Goal: Information Seeking & Learning: Learn about a topic

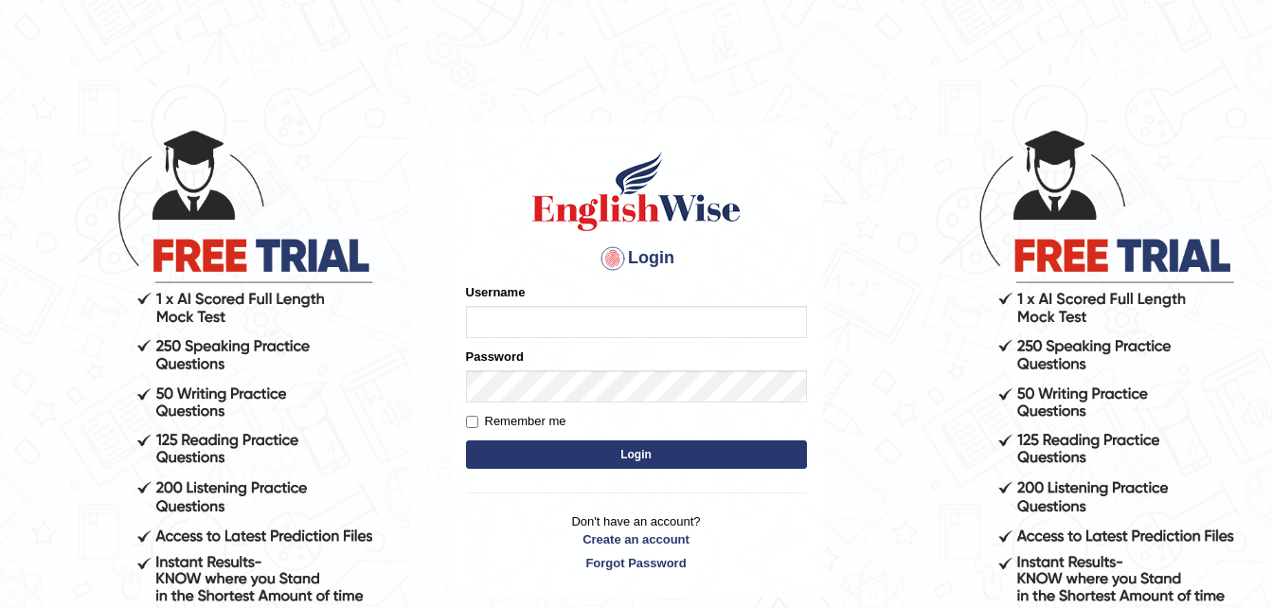
type input "dngwenya"
click at [632, 458] on button "Login" at bounding box center [636, 454] width 341 height 28
type input "dngwenya"
click at [632, 458] on button "Login" at bounding box center [636, 454] width 341 height 28
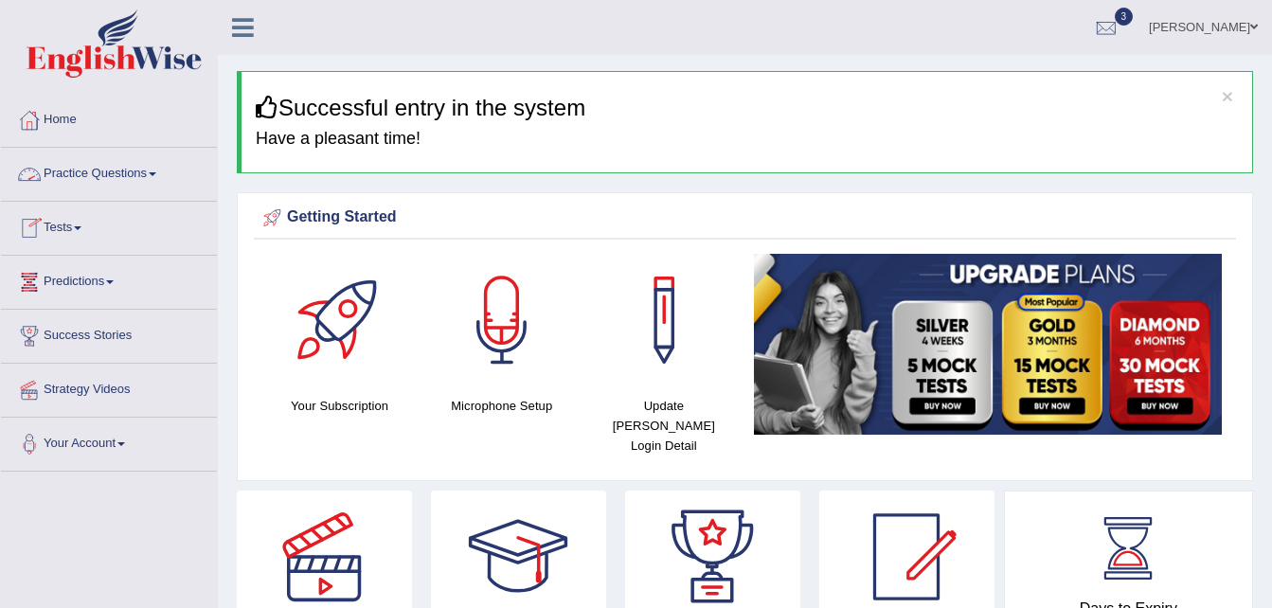
click at [157, 177] on link "Practice Questions" at bounding box center [109, 171] width 216 height 47
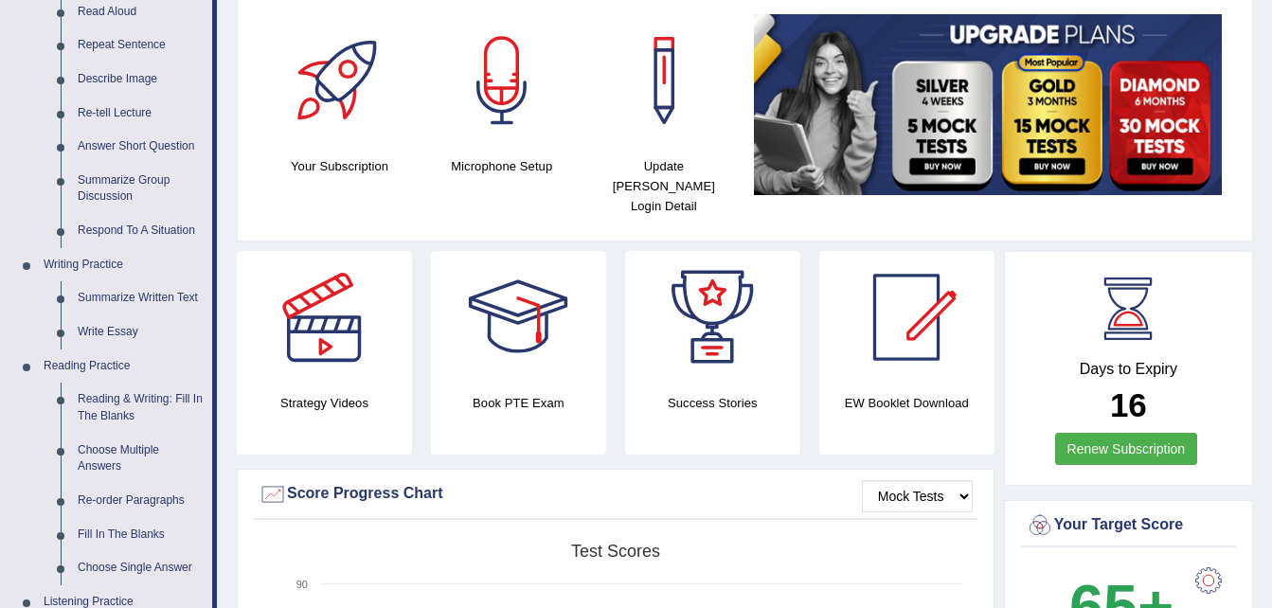
scroll to position [328, 0]
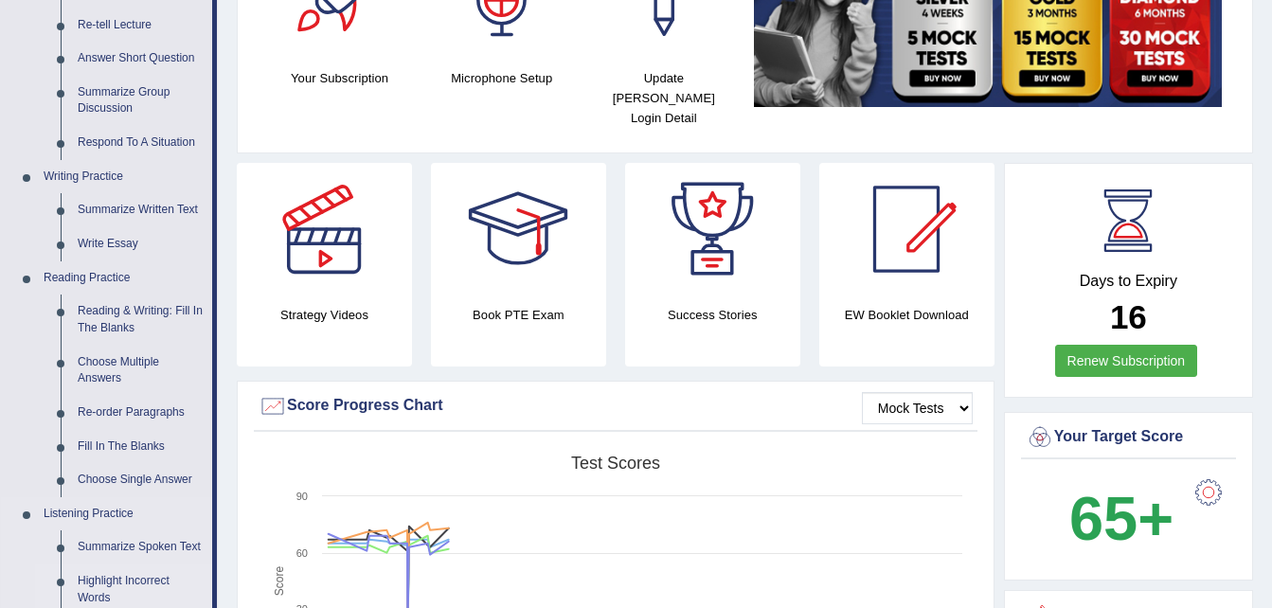
click at [157, 581] on link "Highlight Incorrect Words" at bounding box center [140, 589] width 143 height 50
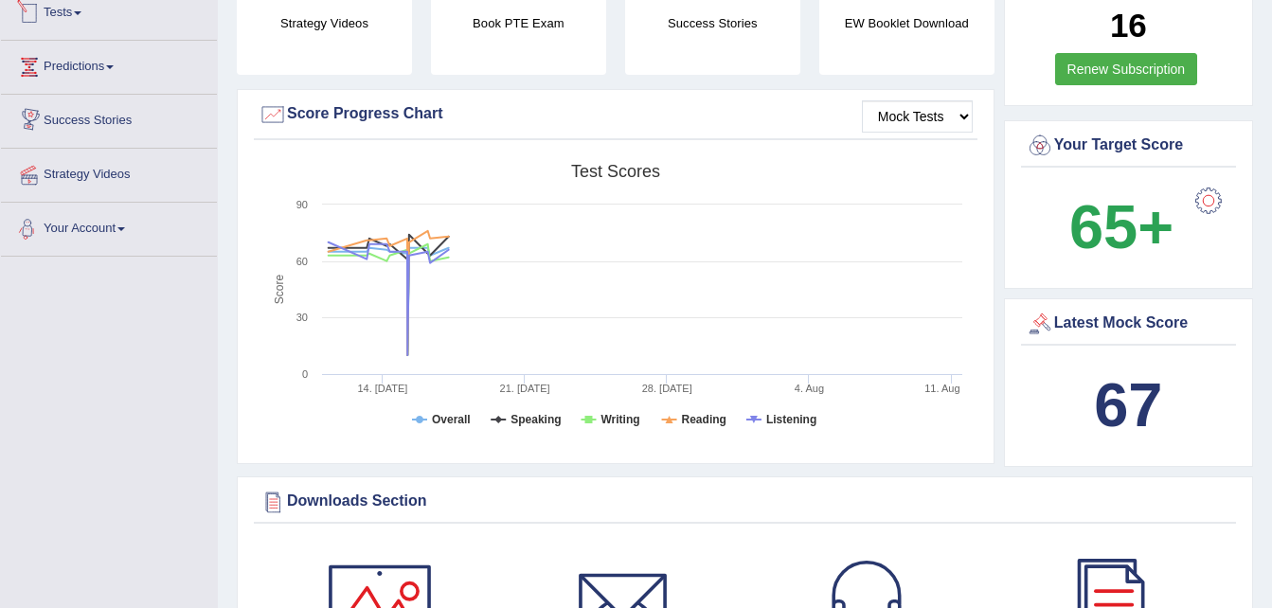
scroll to position [797, 0]
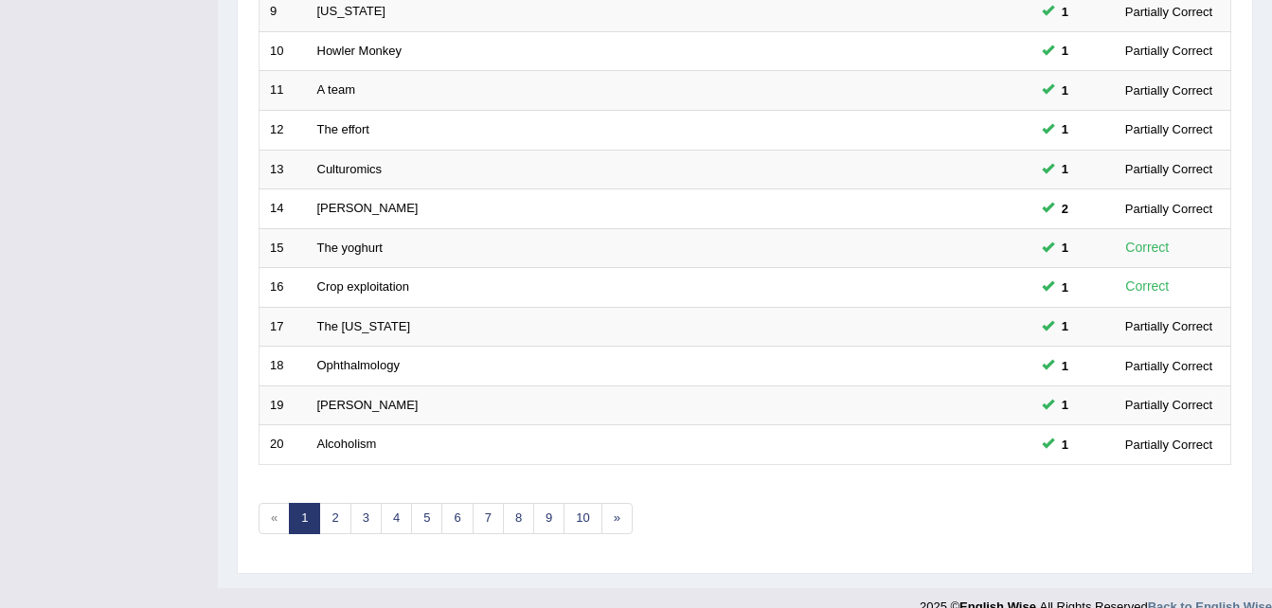
scroll to position [646, 0]
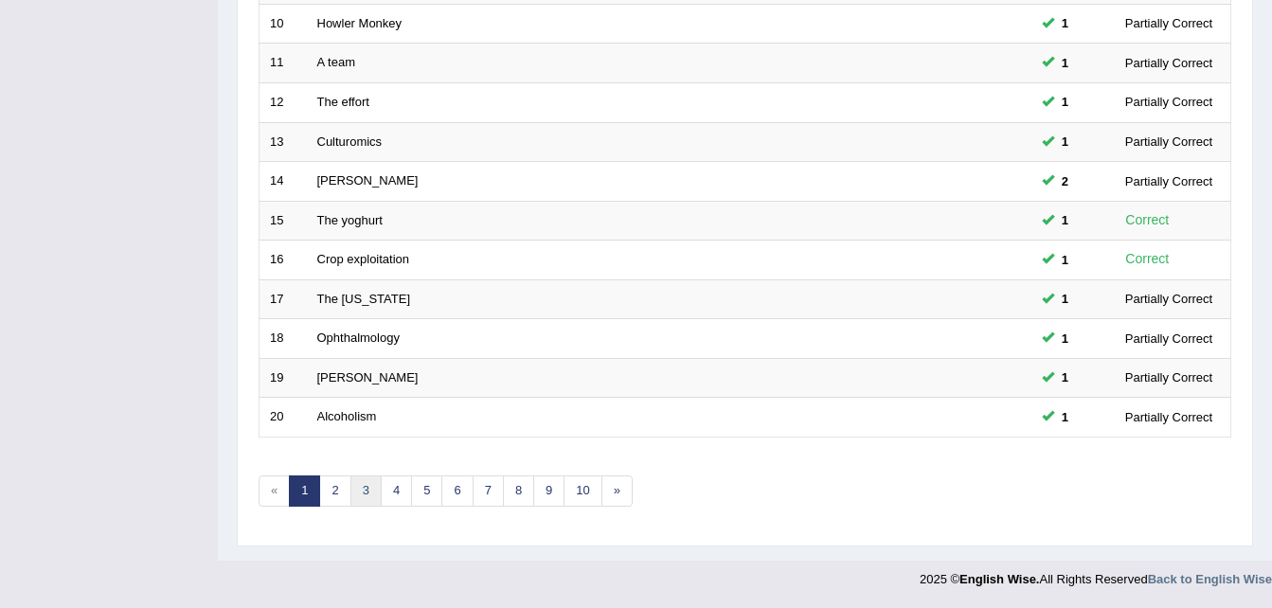
click at [364, 490] on link "3" at bounding box center [365, 490] width 31 height 31
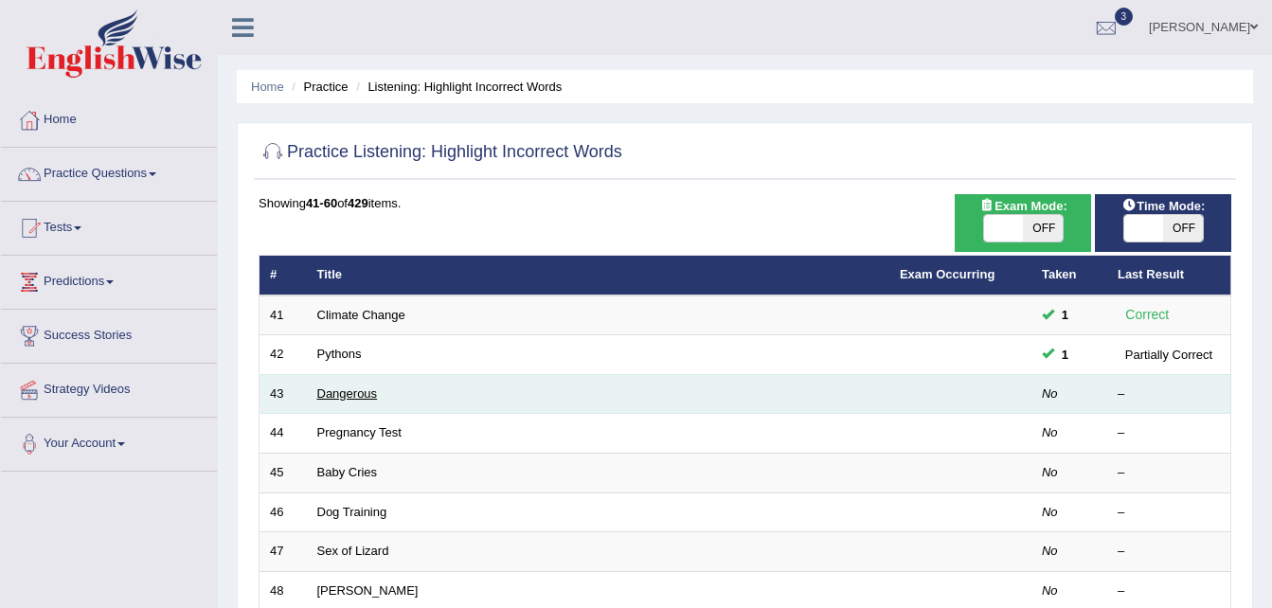
click at [340, 393] on link "Dangerous" at bounding box center [347, 393] width 61 height 14
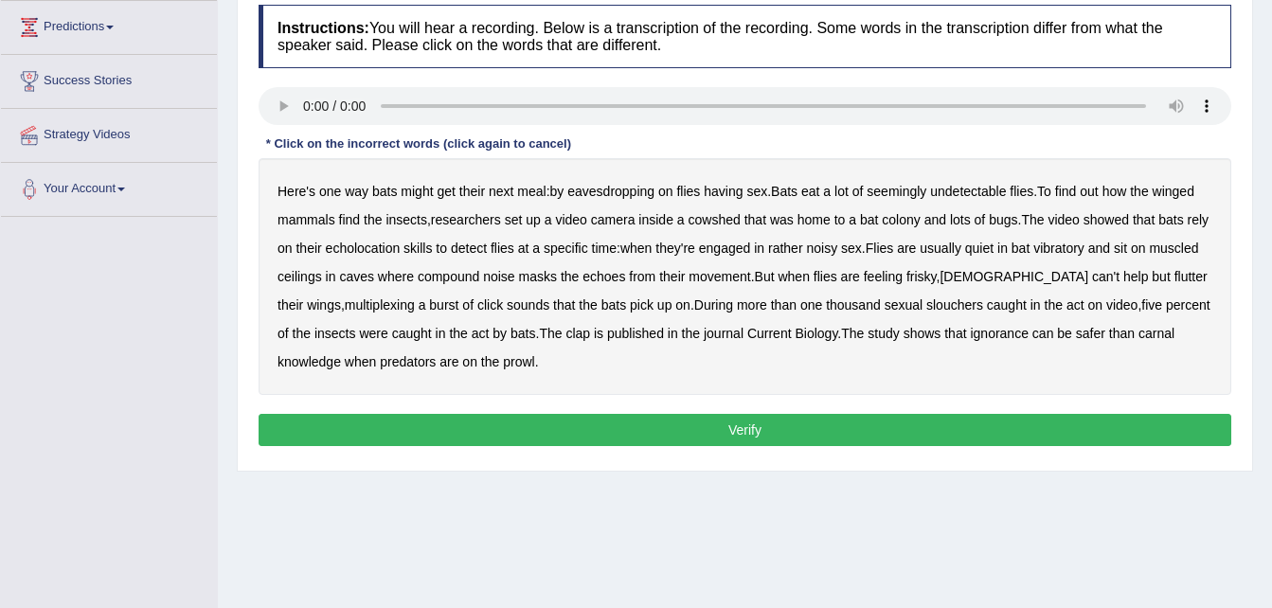
scroll to position [265, 0]
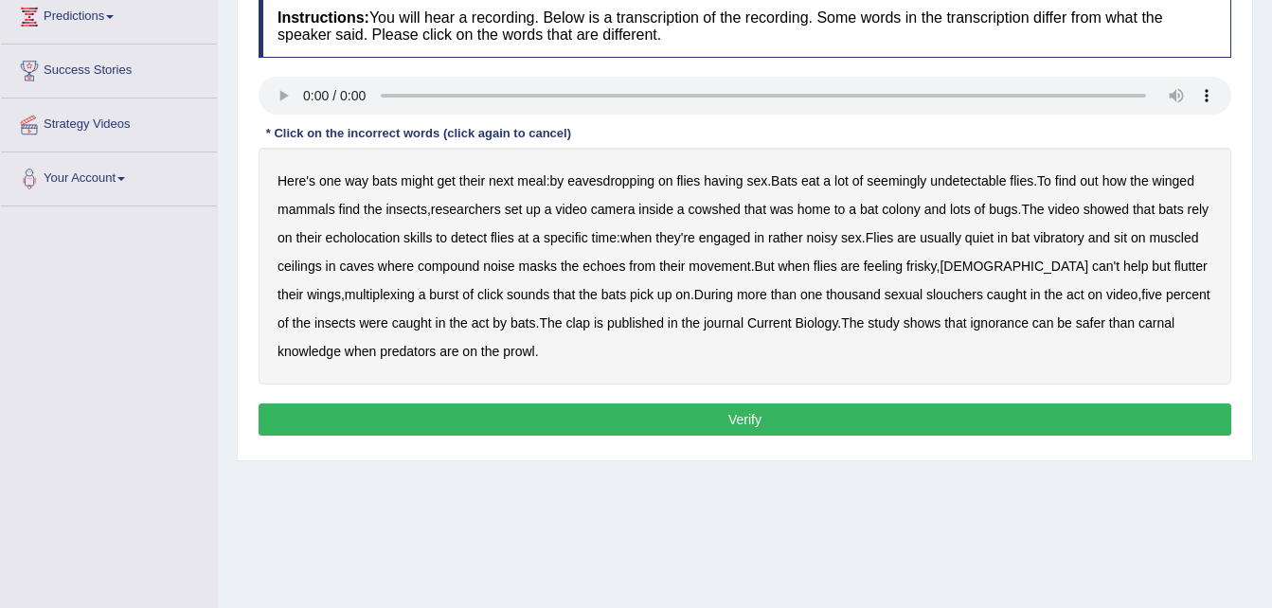
click at [670, 337] on div "Here's one way bats might get their next meal : by eavesdropping on flies havin…" at bounding box center [745, 266] width 973 height 237
click at [1084, 238] on b "vibratory" at bounding box center [1058, 237] width 51 height 15
click at [479, 260] on b "compound" at bounding box center [449, 266] width 62 height 15
click at [346, 295] on b "multiplexing" at bounding box center [380, 294] width 70 height 15
click at [702, 295] on b "During" at bounding box center [713, 294] width 39 height 15
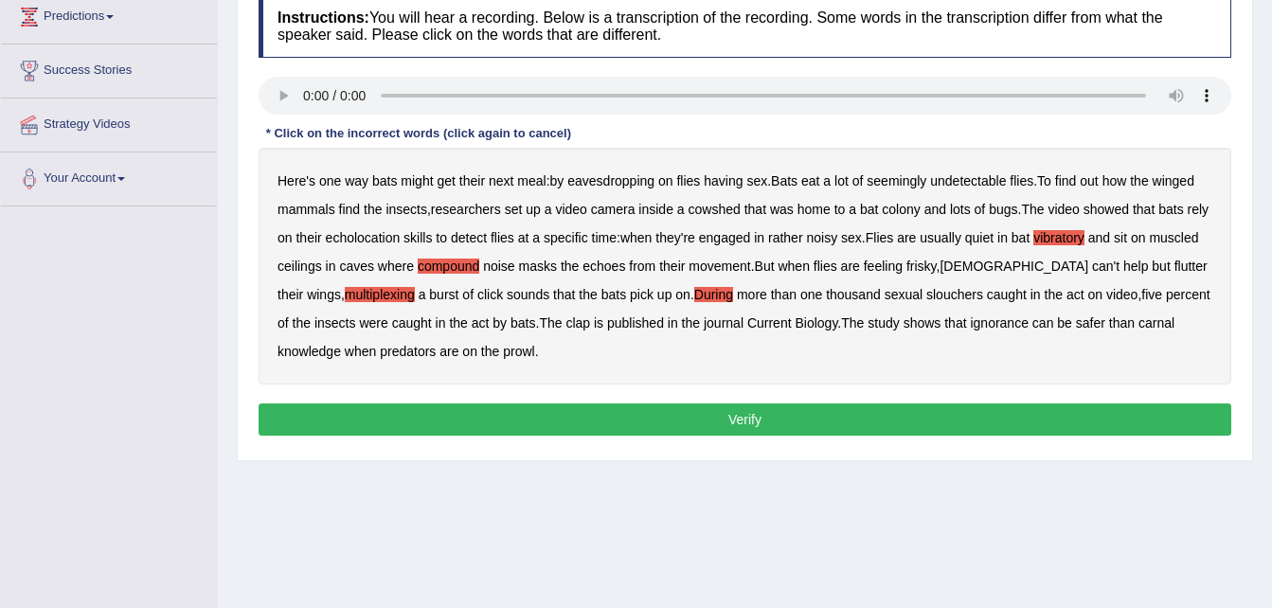
click at [567, 322] on b "clap" at bounding box center [577, 322] width 25 height 15
click at [1149, 245] on b "muscled" at bounding box center [1173, 237] width 49 height 15
click at [707, 290] on b "During" at bounding box center [713, 294] width 39 height 15
click at [902, 209] on b "colony" at bounding box center [901, 209] width 38 height 15
click at [706, 291] on b "During" at bounding box center [713, 294] width 39 height 15
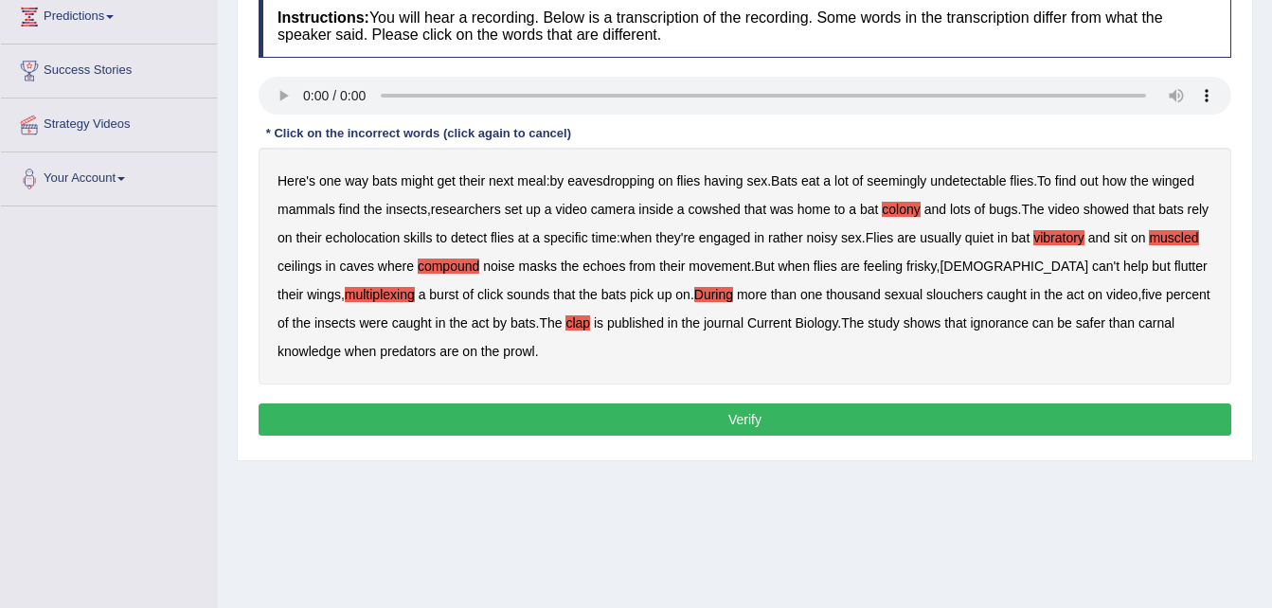
click at [612, 410] on button "Verify" at bounding box center [745, 419] width 973 height 32
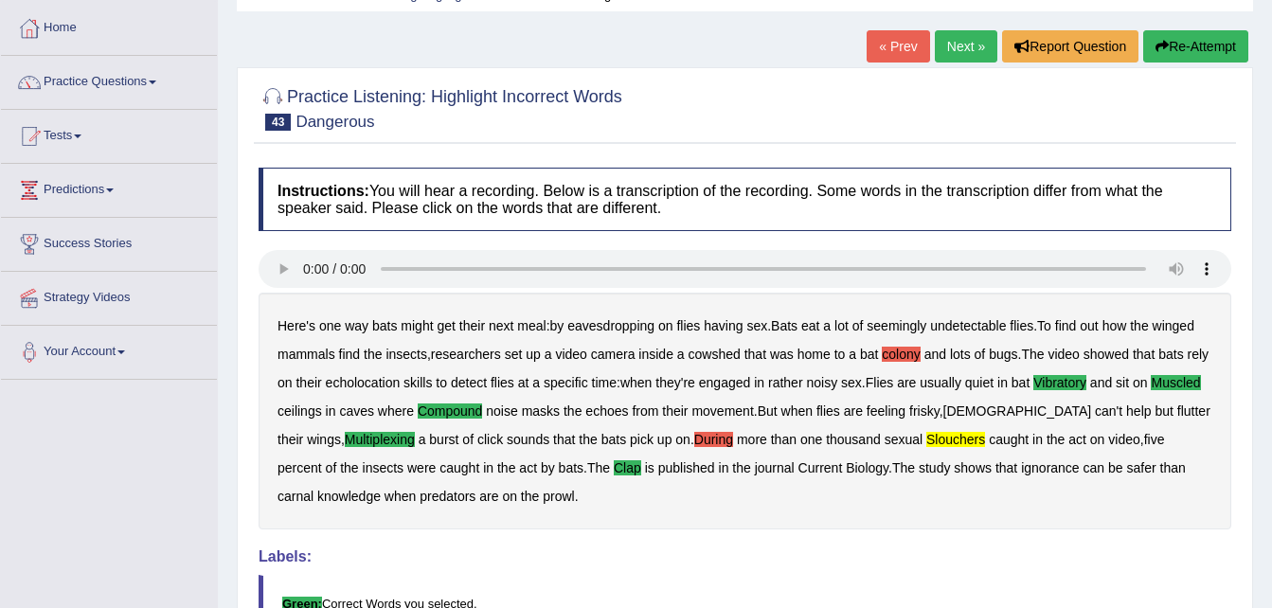
scroll to position [76, 0]
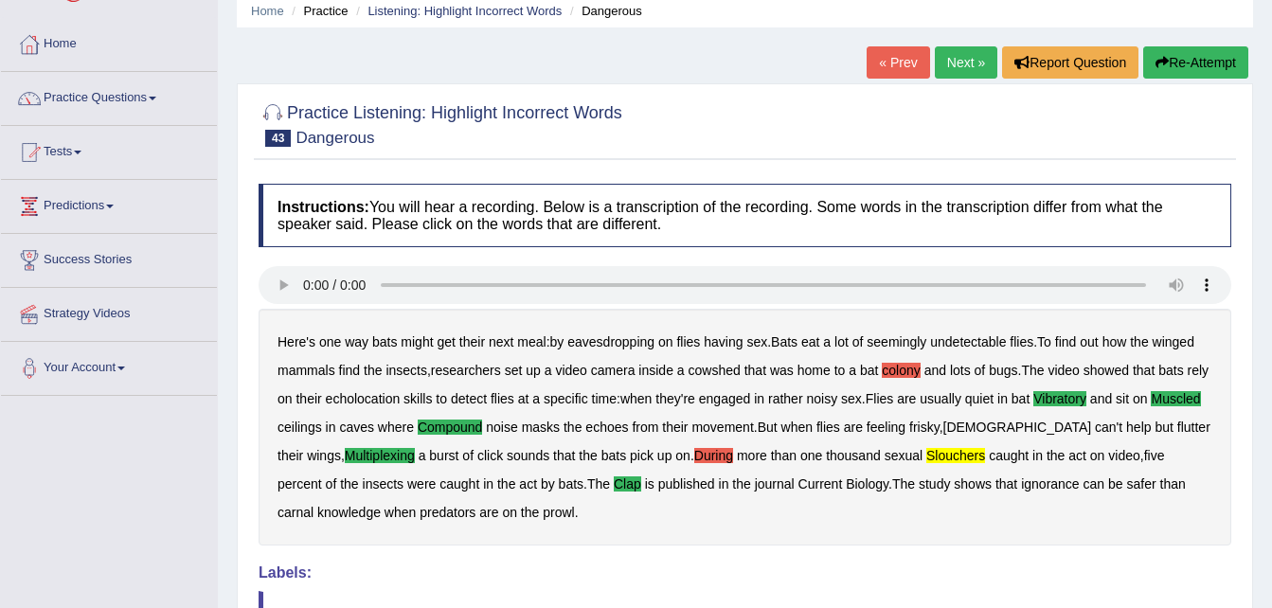
click at [965, 56] on link "Next »" at bounding box center [966, 62] width 62 height 32
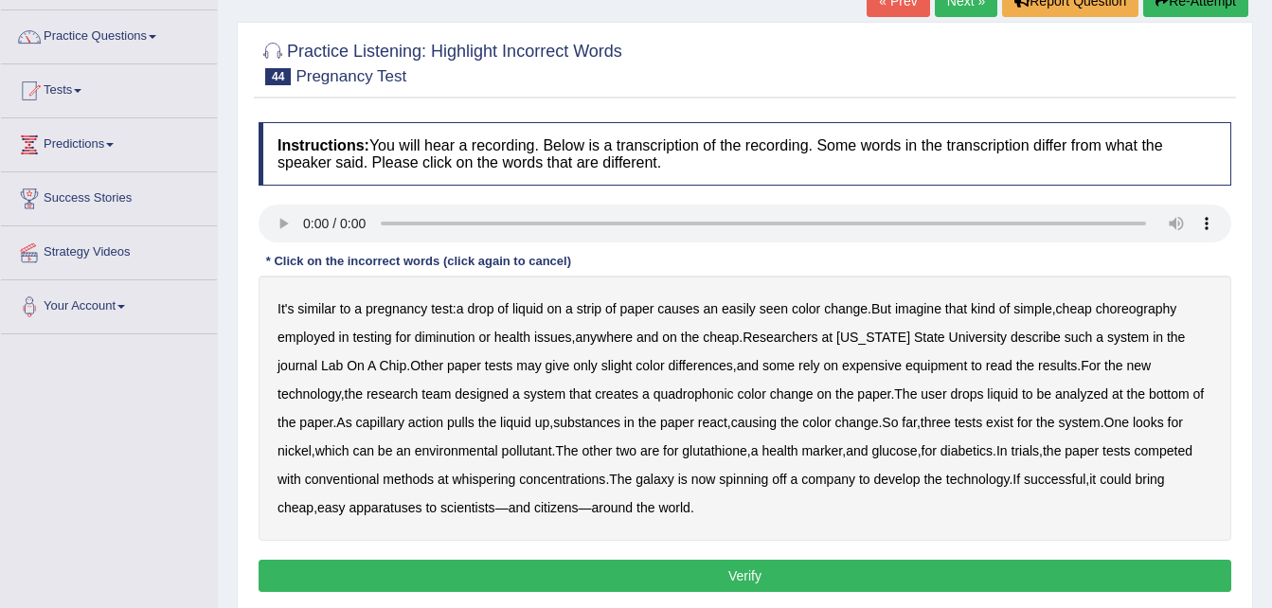
scroll to position [139, 0]
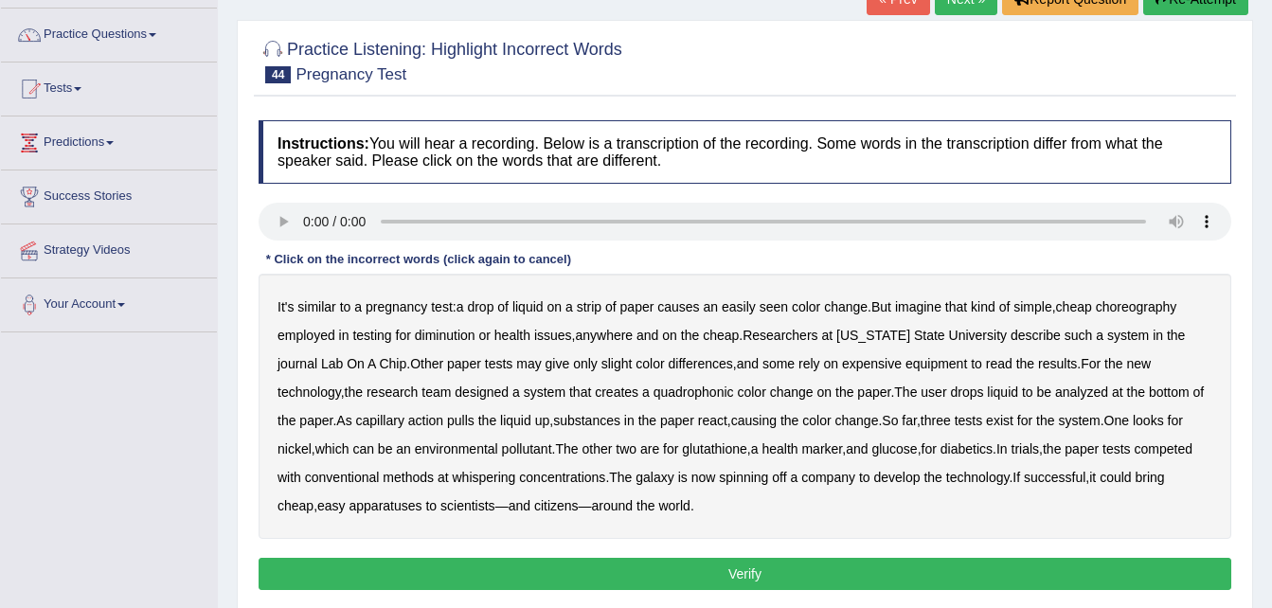
click at [1127, 303] on b "choreography" at bounding box center [1136, 306] width 81 height 15
click at [453, 330] on b "diminution" at bounding box center [445, 335] width 61 height 15
click at [1134, 446] on b "competed" at bounding box center [1163, 448] width 58 height 15
click at [470, 476] on b "whispering" at bounding box center [483, 477] width 63 height 15
click at [362, 503] on b "apparatuses" at bounding box center [385, 505] width 73 height 15
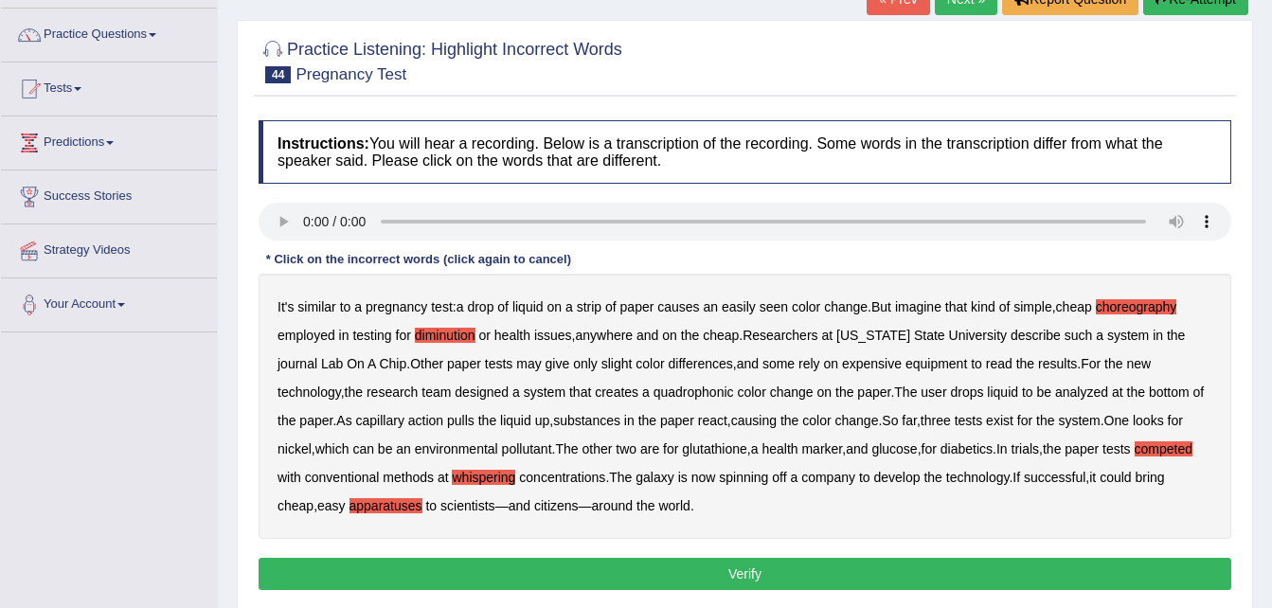
click at [653, 388] on b "quadrophonic" at bounding box center [693, 391] width 80 height 15
click at [653, 394] on b "quadrophonic" at bounding box center [693, 391] width 80 height 15
click at [1134, 447] on b "competed" at bounding box center [1163, 448] width 58 height 15
click at [756, 570] on button "Verify" at bounding box center [745, 574] width 973 height 32
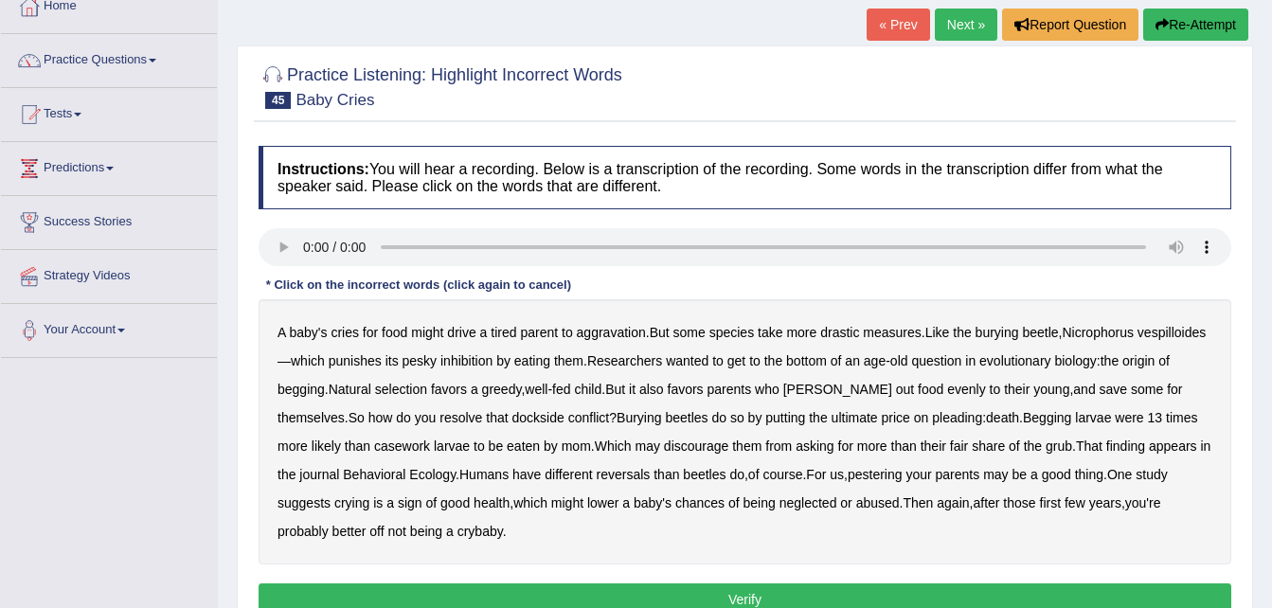
scroll to position [152, 0]
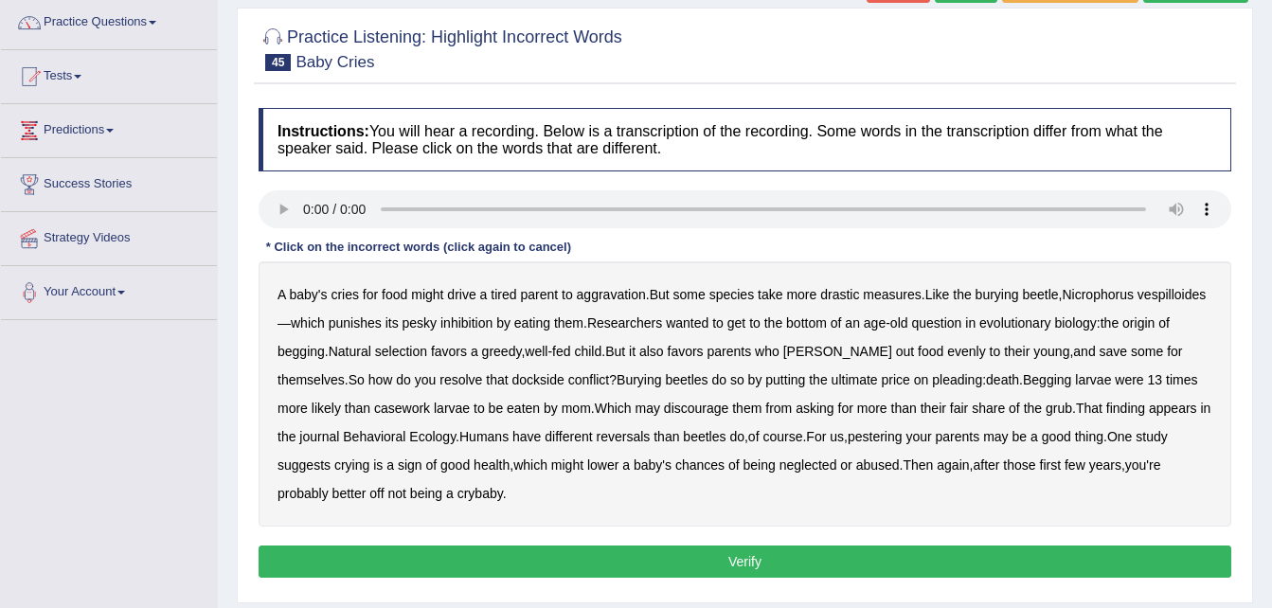
click at [492, 320] on b "inhibition" at bounding box center [466, 322] width 52 height 15
click at [542, 376] on b "dockside" at bounding box center [538, 379] width 52 height 15
click at [413, 411] on b "casework" at bounding box center [402, 408] width 56 height 15
click at [640, 436] on b "reversals" at bounding box center [624, 436] width 54 height 15
click at [804, 557] on button "Verify" at bounding box center [745, 561] width 973 height 32
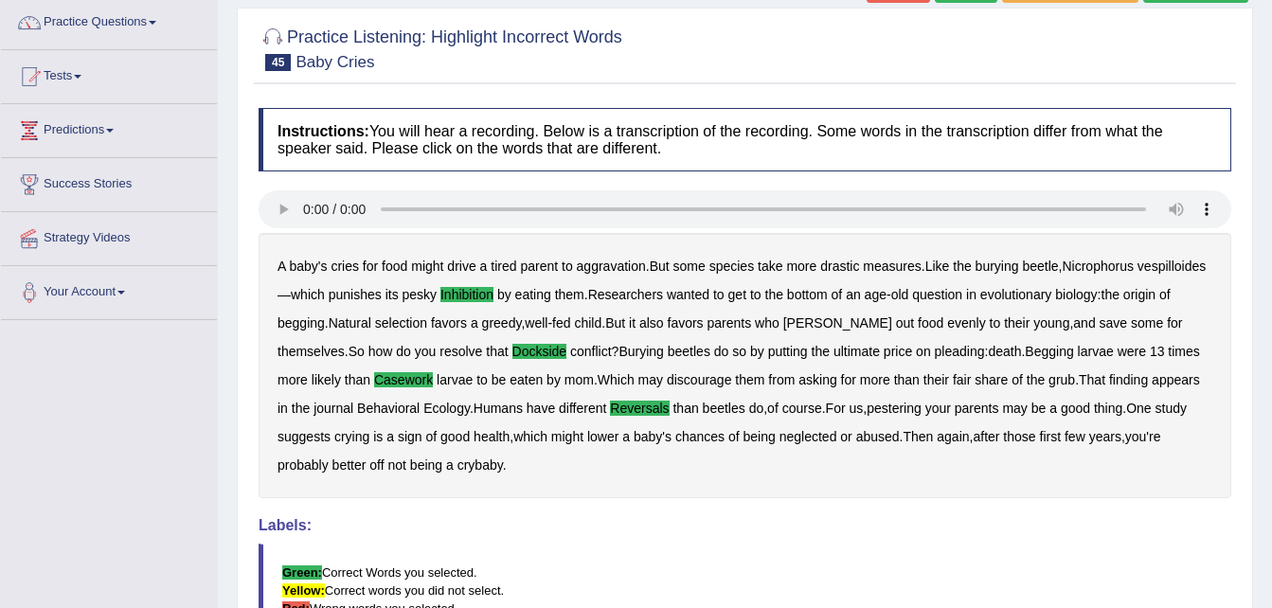
scroll to position [114, 0]
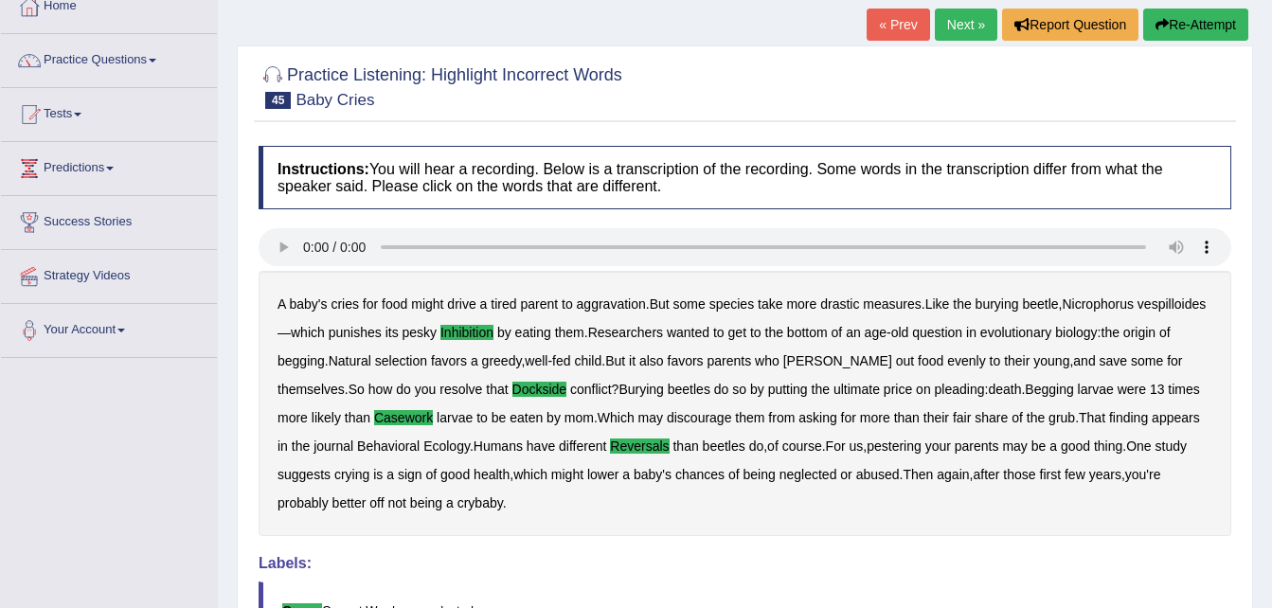
click at [970, 28] on link "Next »" at bounding box center [966, 25] width 62 height 32
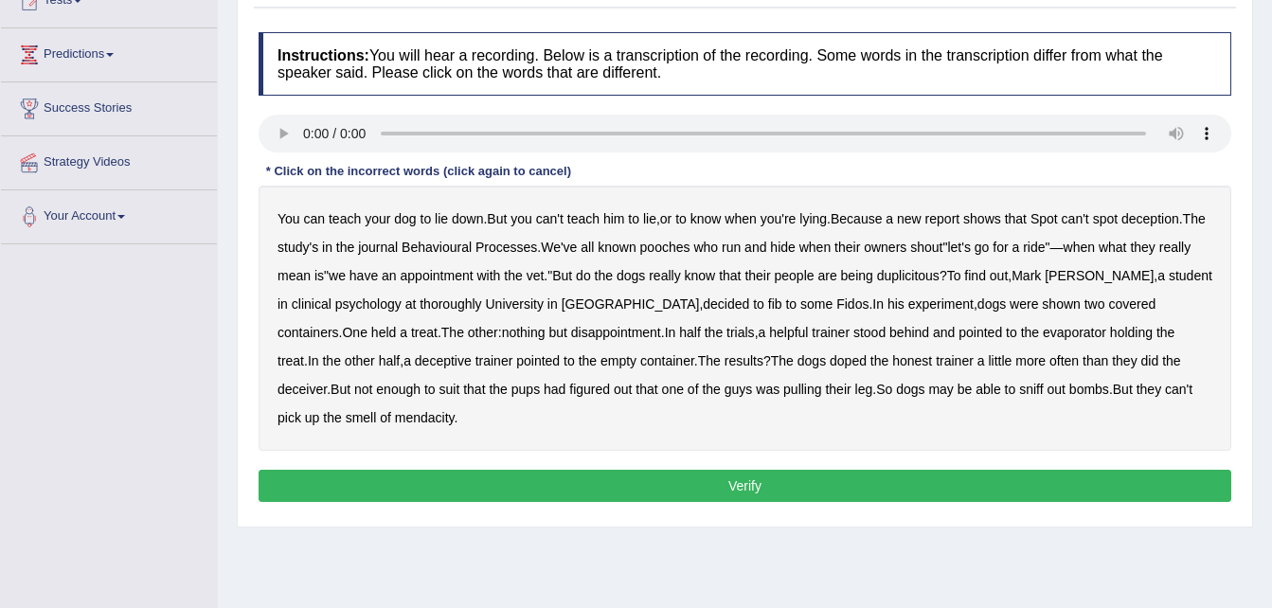
scroll to position [252, 0]
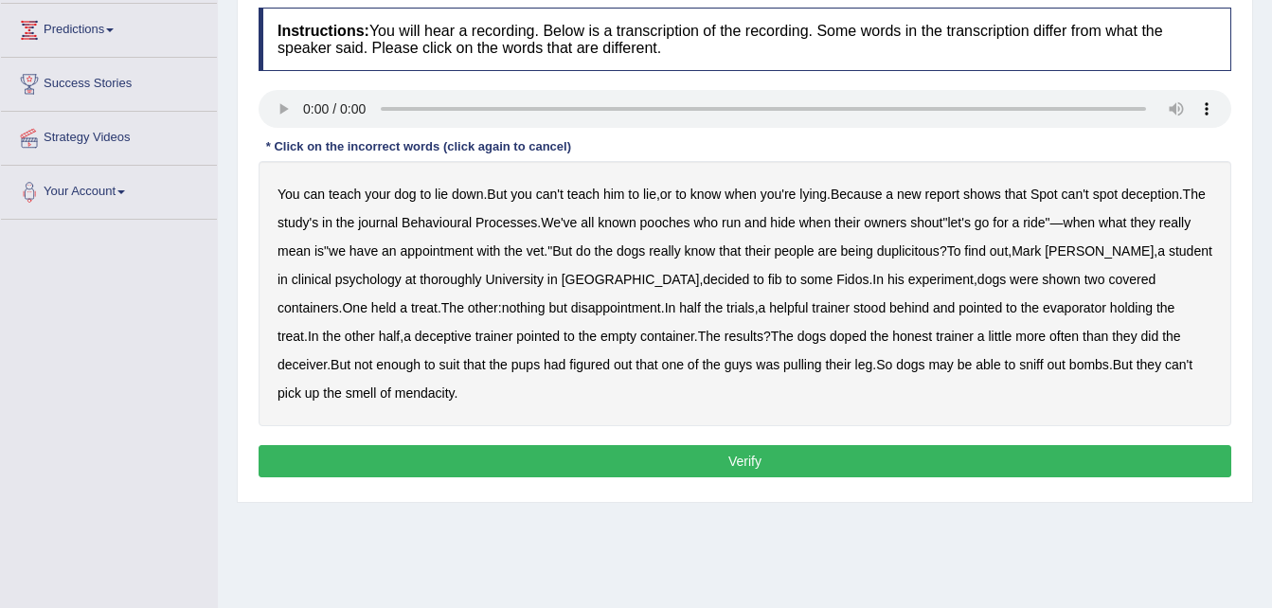
click at [472, 276] on div "You can teach your dog to lie down . But you can't teach him to lie , or to kno…" at bounding box center [745, 293] width 973 height 265
click at [455, 279] on b "thoroughly" at bounding box center [451, 279] width 62 height 15
click at [1043, 307] on b "evaporator" at bounding box center [1074, 307] width 63 height 15
click at [830, 339] on b "doped" at bounding box center [848, 336] width 37 height 15
click at [439, 365] on b "suit" at bounding box center [449, 364] width 21 height 15
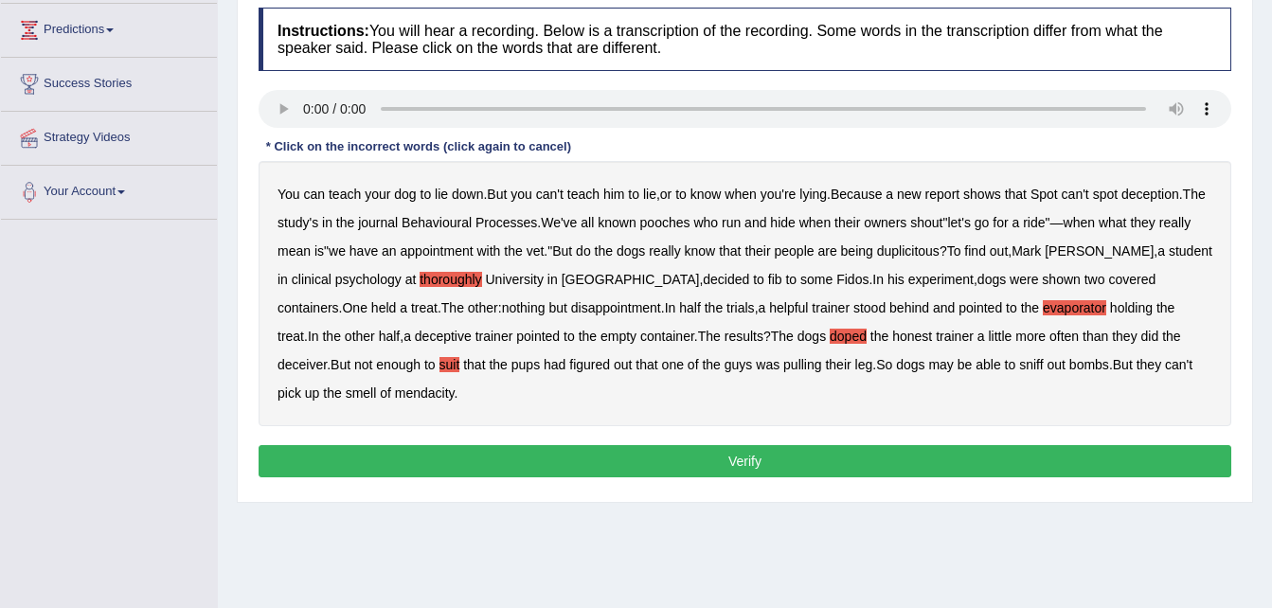
click at [822, 459] on button "Verify" at bounding box center [745, 461] width 973 height 32
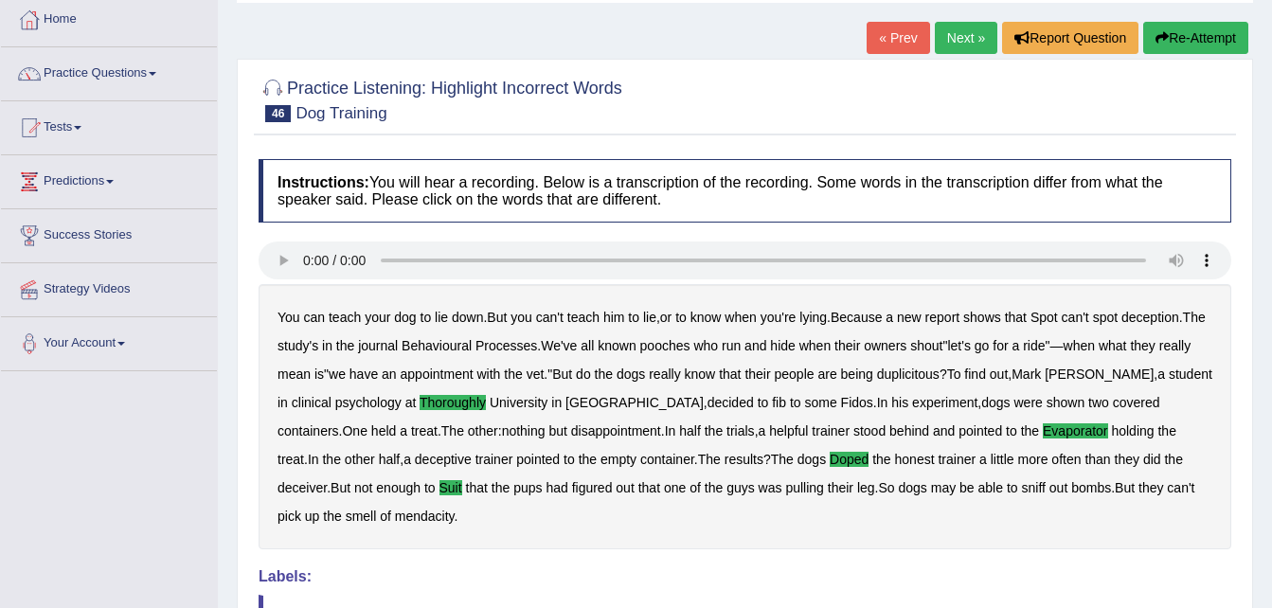
scroll to position [62, 0]
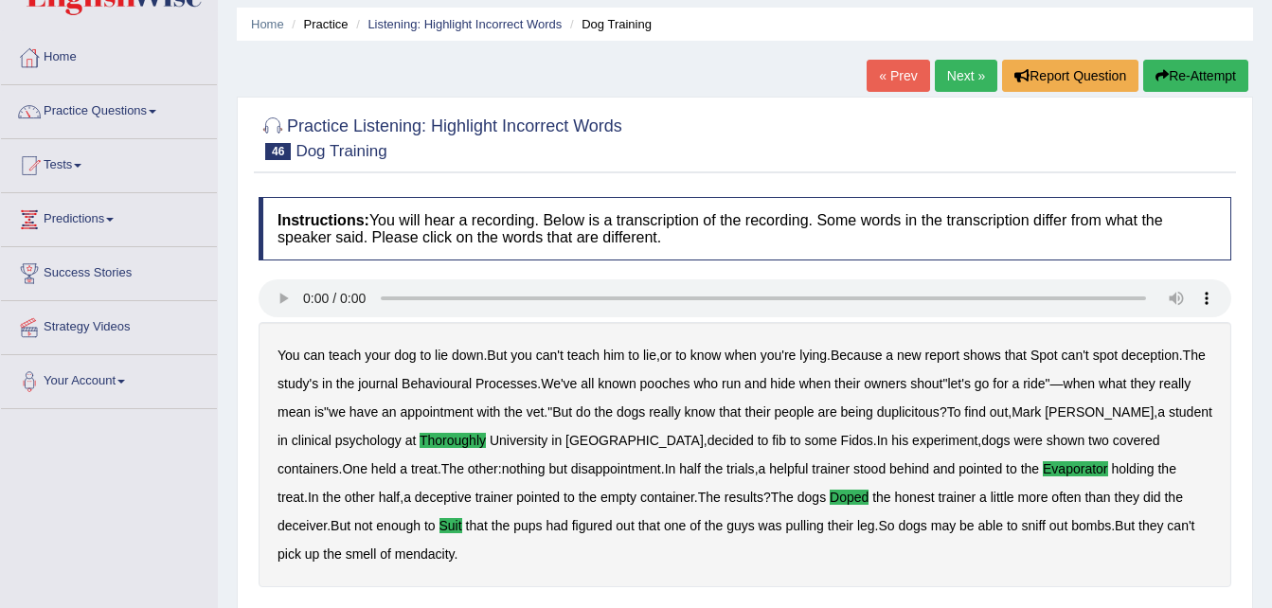
click at [962, 76] on link "Next »" at bounding box center [966, 76] width 62 height 32
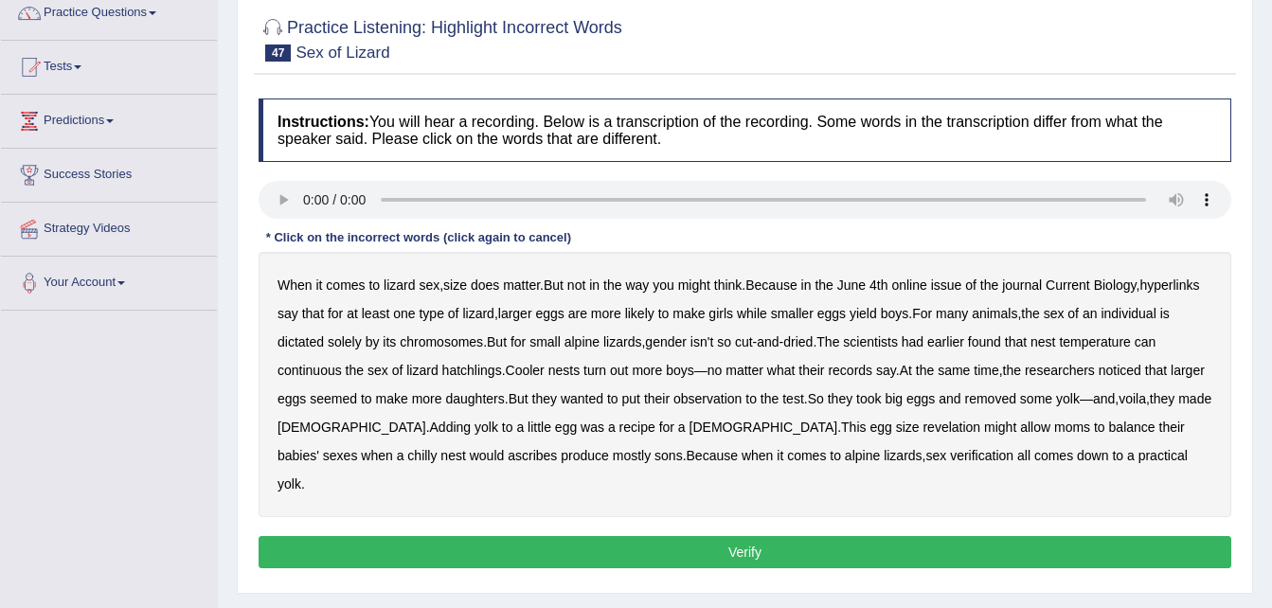
scroll to position [179, 0]
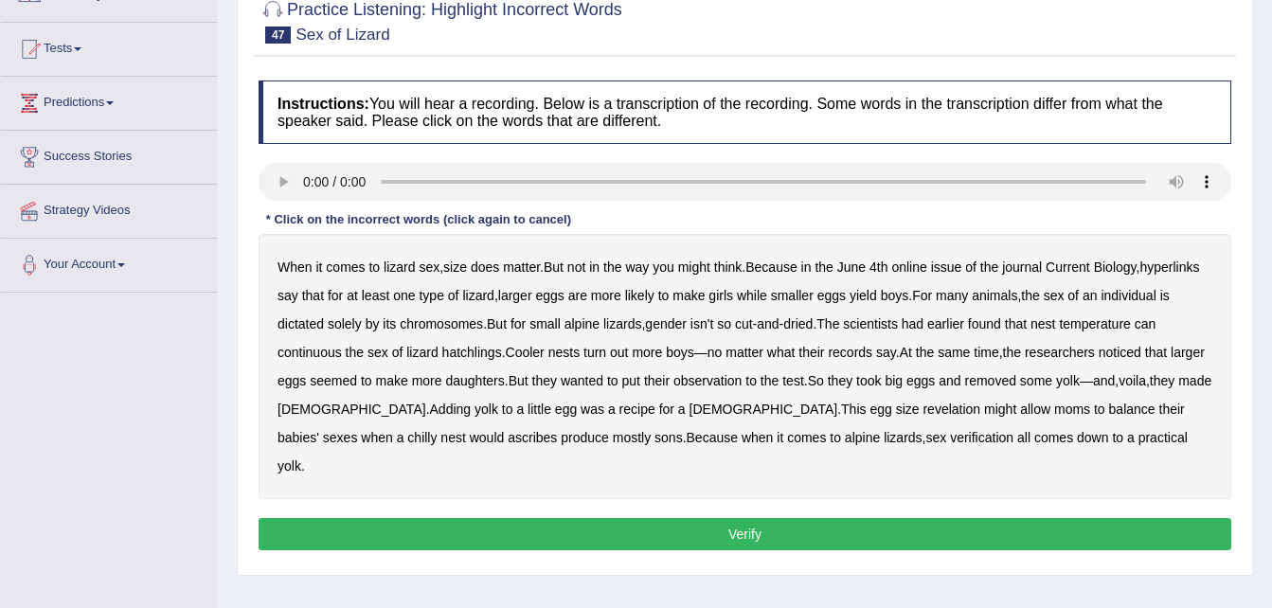
click at [1172, 273] on b "hyperlinks" at bounding box center [1169, 266] width 60 height 15
click at [296, 351] on b "continuous" at bounding box center [309, 352] width 64 height 15
click at [853, 349] on b "records" at bounding box center [850, 352] width 45 height 15
click at [922, 406] on b "revelation" at bounding box center [951, 409] width 58 height 15
click at [950, 438] on b "verification" at bounding box center [981, 437] width 63 height 15
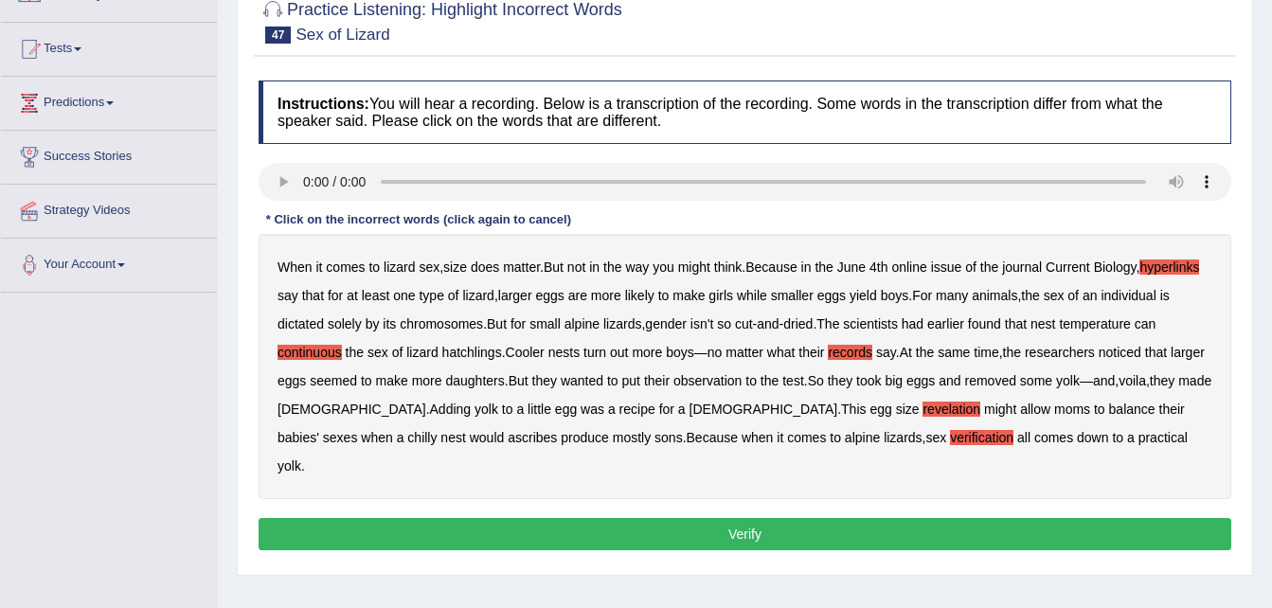
click at [747, 518] on button "Verify" at bounding box center [745, 534] width 973 height 32
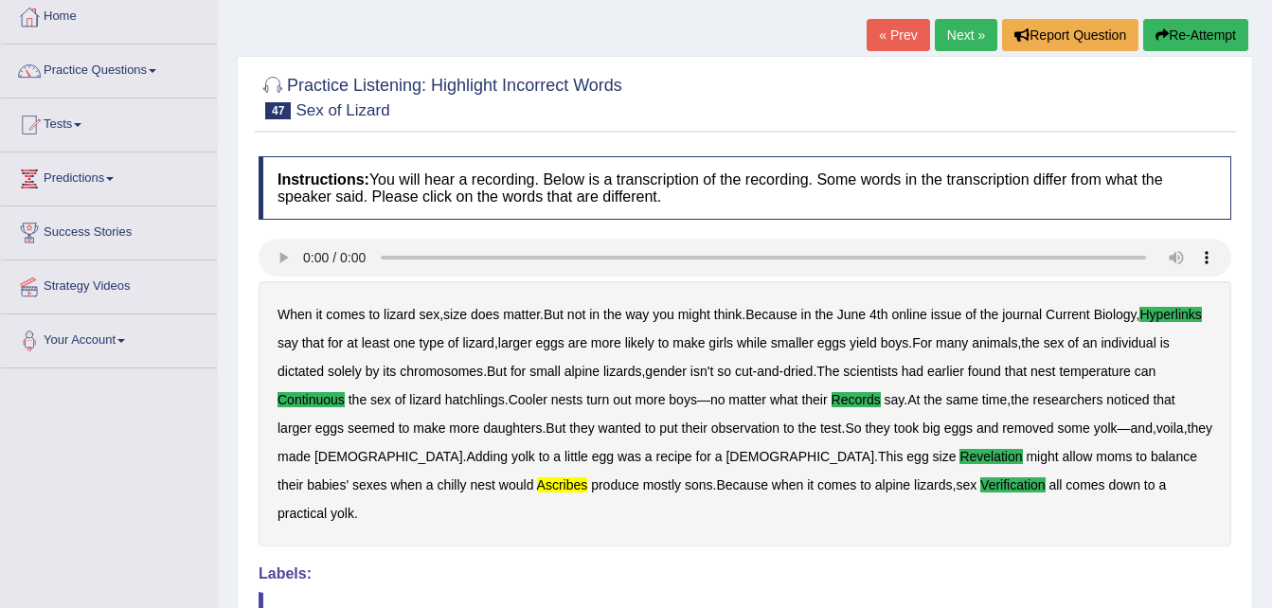
scroll to position [65, 0]
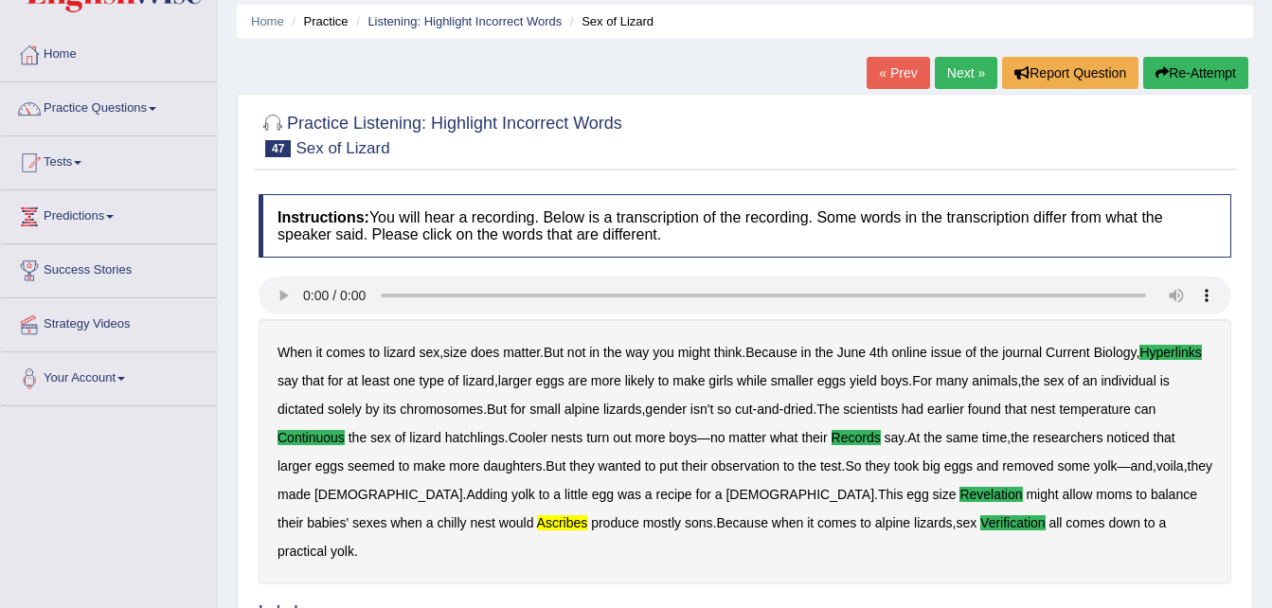
click at [958, 72] on link "Next »" at bounding box center [966, 73] width 62 height 32
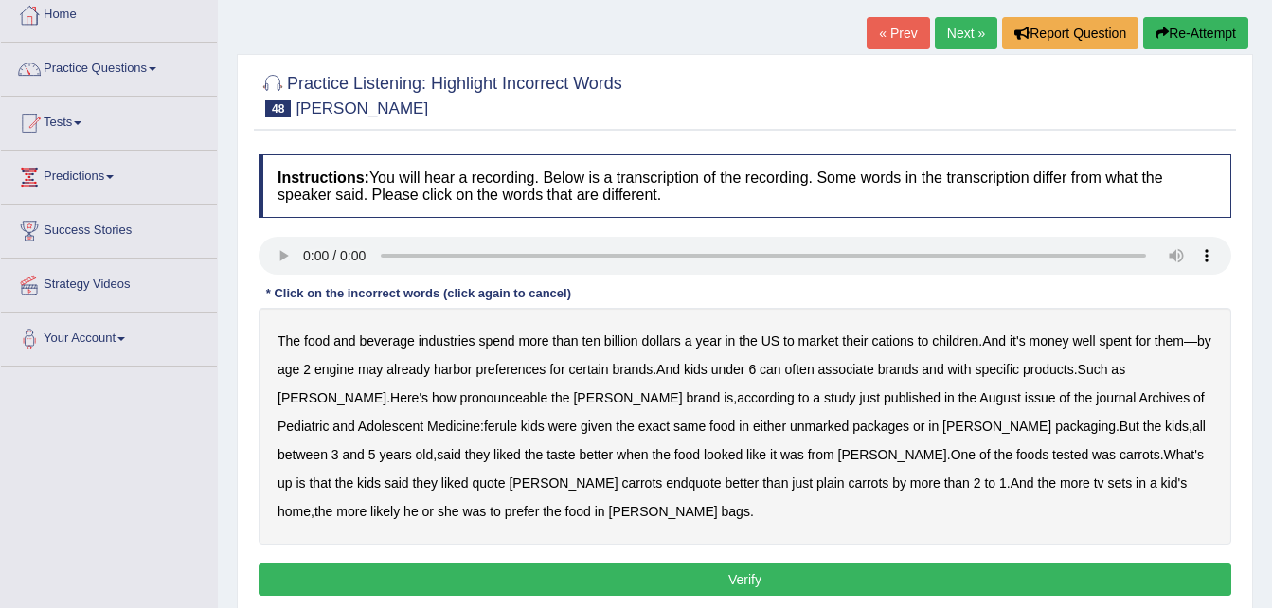
scroll to position [114, 0]
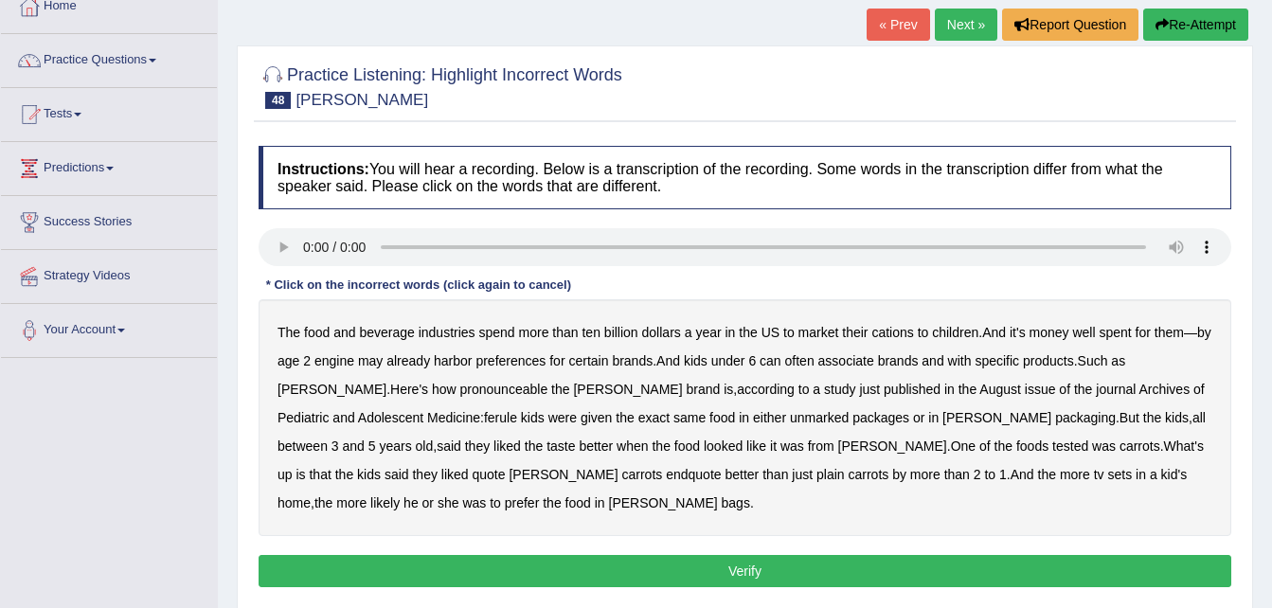
click at [334, 365] on b "engine" at bounding box center [334, 360] width 40 height 15
click at [460, 388] on b "pronounceable" at bounding box center [504, 389] width 88 height 15
click at [484, 417] on b "ferule" at bounding box center [500, 417] width 33 height 15
click at [893, 330] on b "cations" at bounding box center [892, 332] width 42 height 15
click at [666, 472] on b "endquote" at bounding box center [693, 474] width 55 height 15
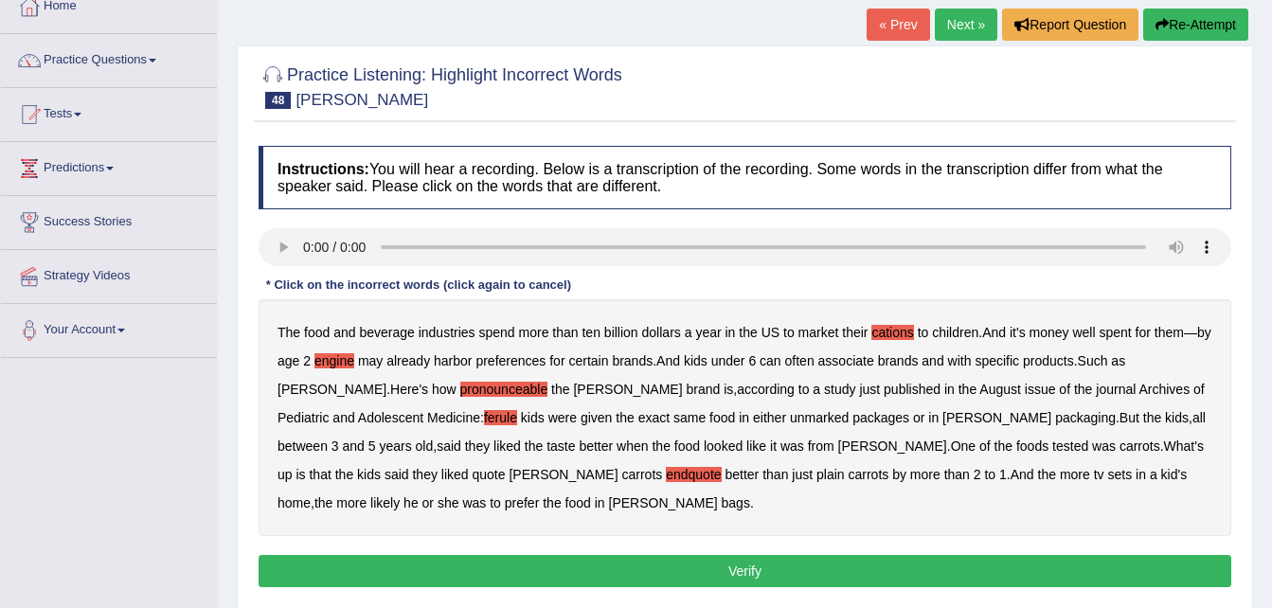
click at [666, 473] on b "endquote" at bounding box center [693, 474] width 55 height 15
click at [586, 563] on button "Verify" at bounding box center [745, 571] width 973 height 32
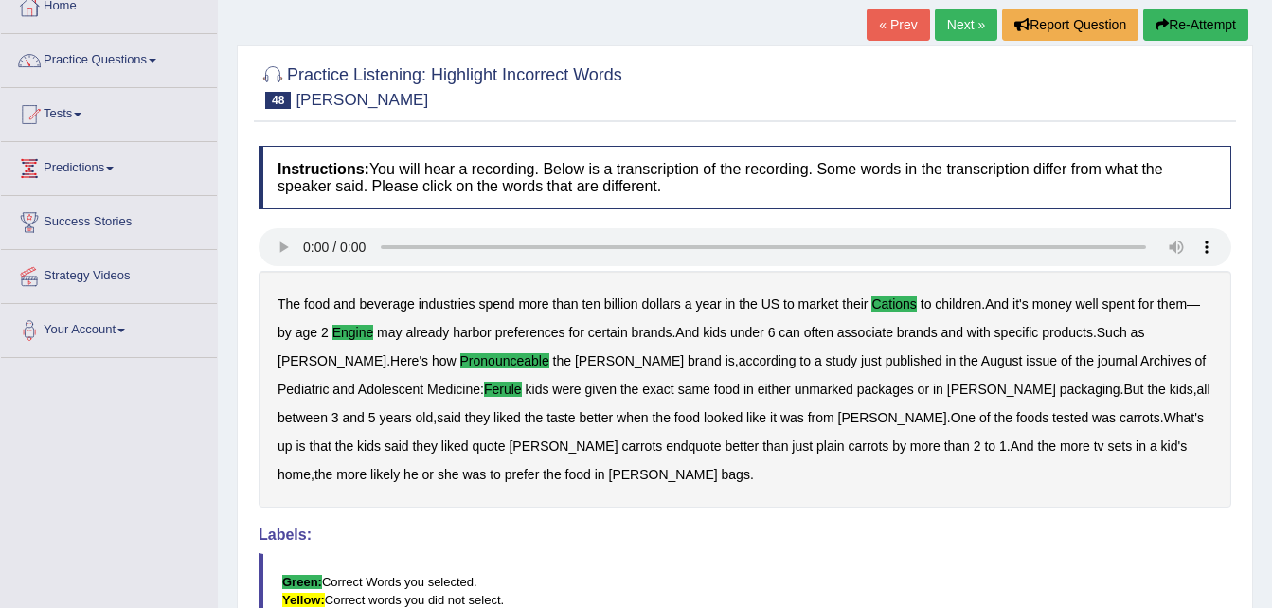
click at [965, 26] on link "Next »" at bounding box center [966, 25] width 62 height 32
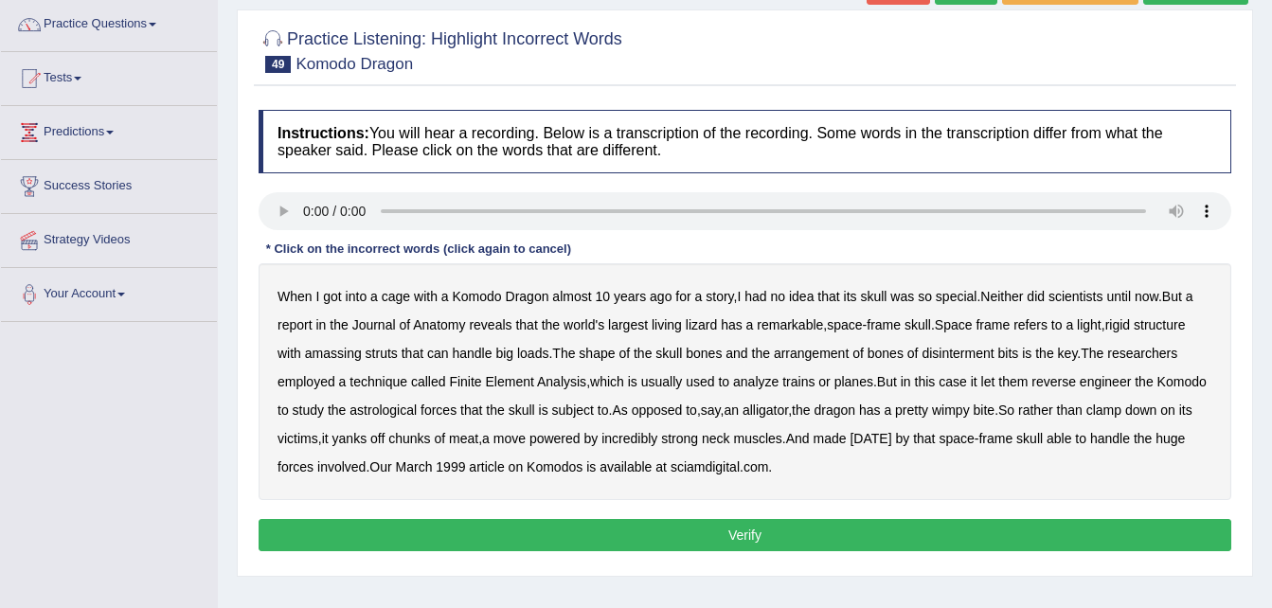
scroll to position [152, 0]
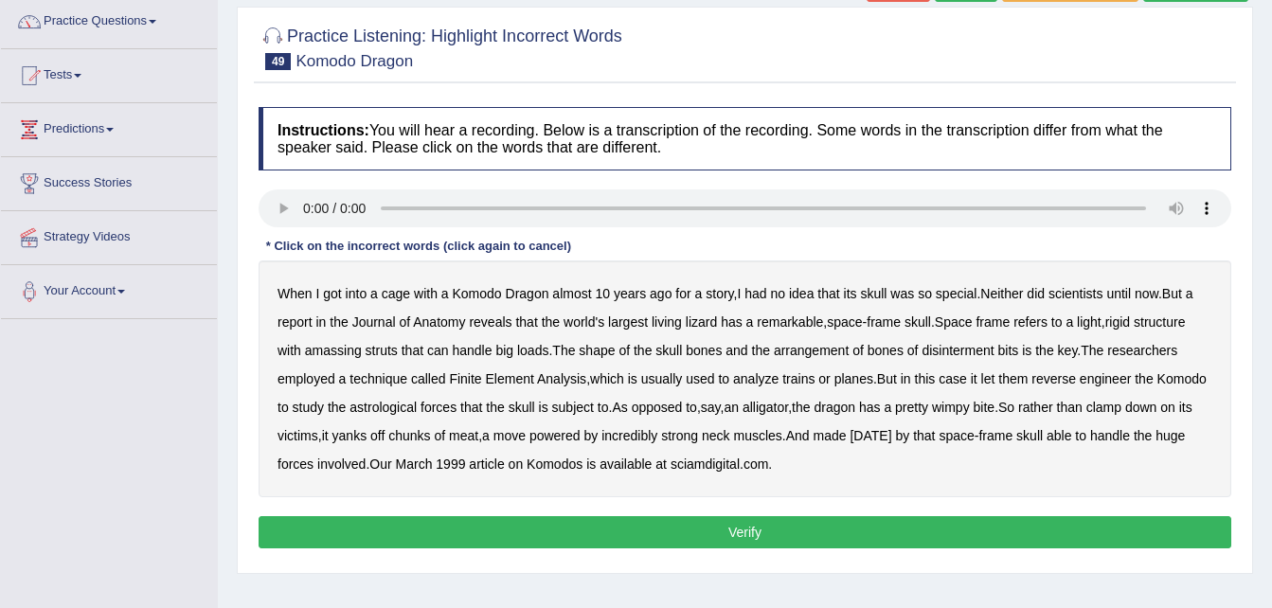
click at [350, 350] on b "amassing" at bounding box center [333, 350] width 57 height 15
click at [950, 348] on b "disinterment" at bounding box center [957, 350] width 72 height 15
click at [384, 406] on b "astrological" at bounding box center [382, 407] width 67 height 15
click at [891, 441] on b "carnival" at bounding box center [870, 435] width 42 height 15
click at [867, 538] on button "Verify" at bounding box center [745, 532] width 973 height 32
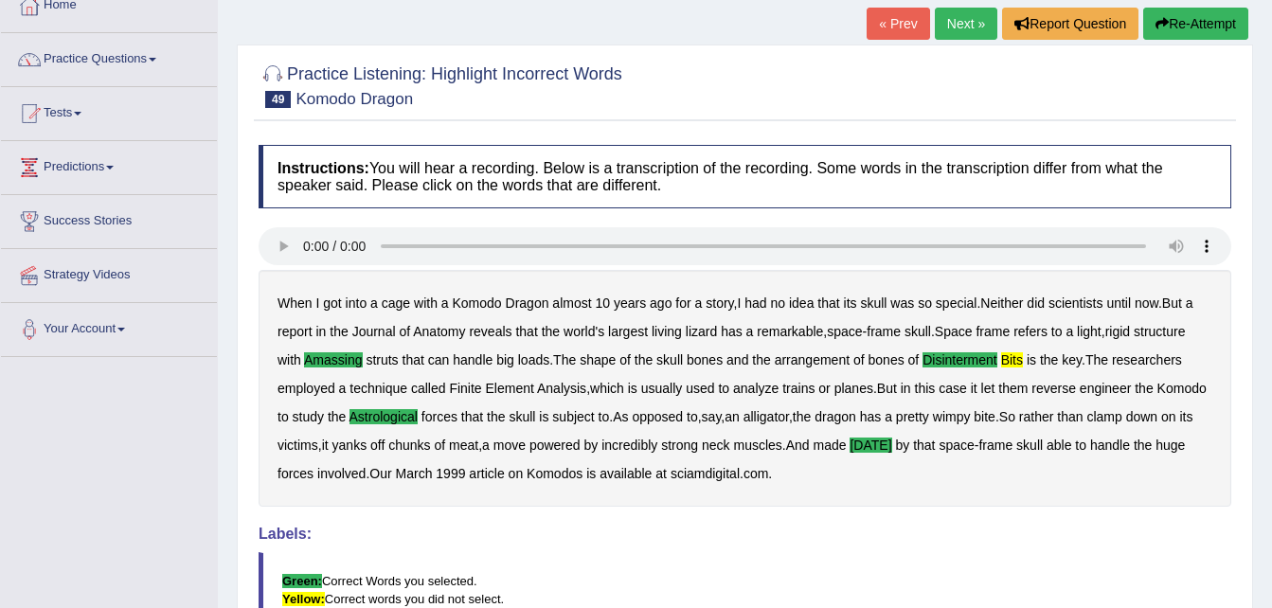
scroll to position [0, 0]
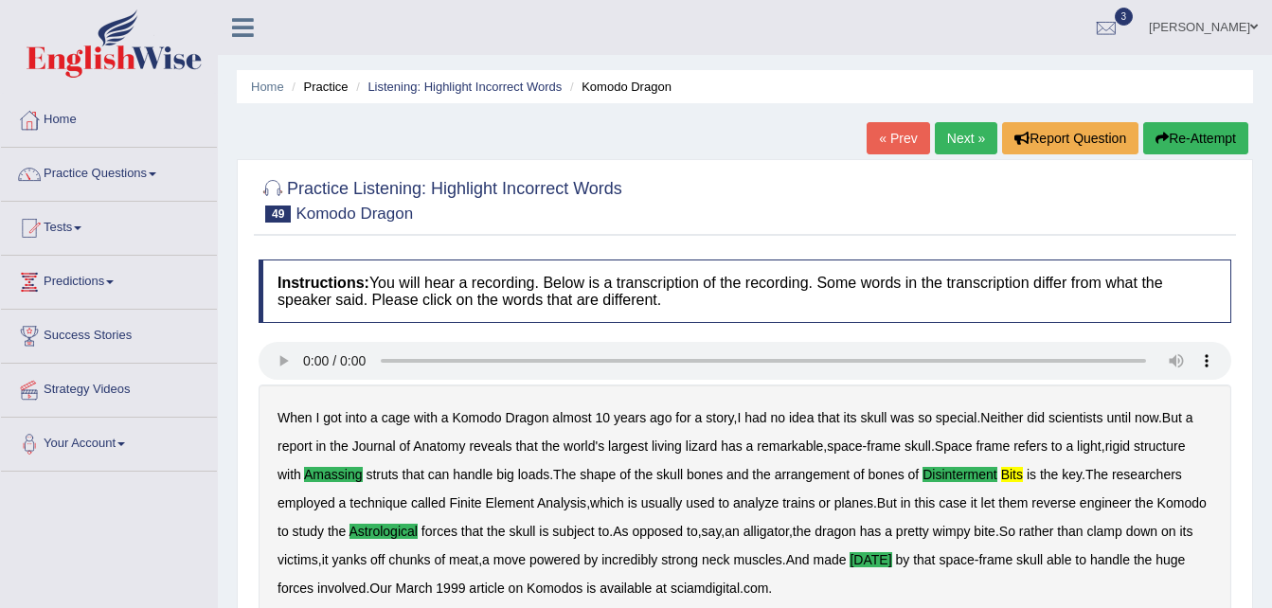
click at [959, 128] on link "Next »" at bounding box center [966, 138] width 62 height 32
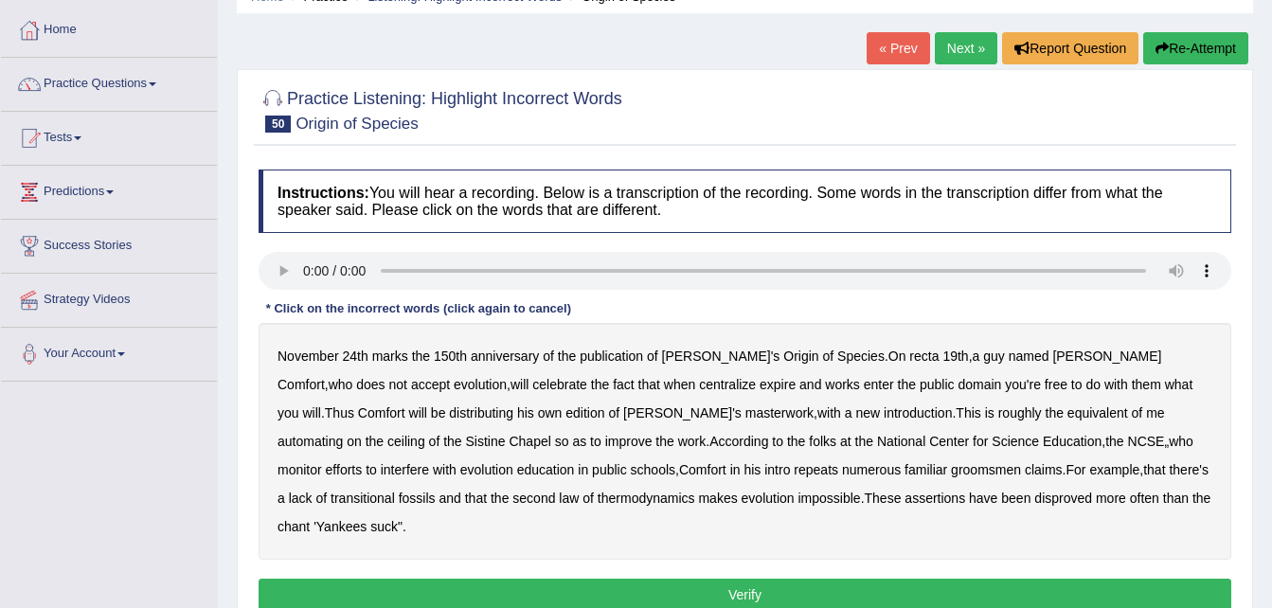
scroll to position [114, 0]
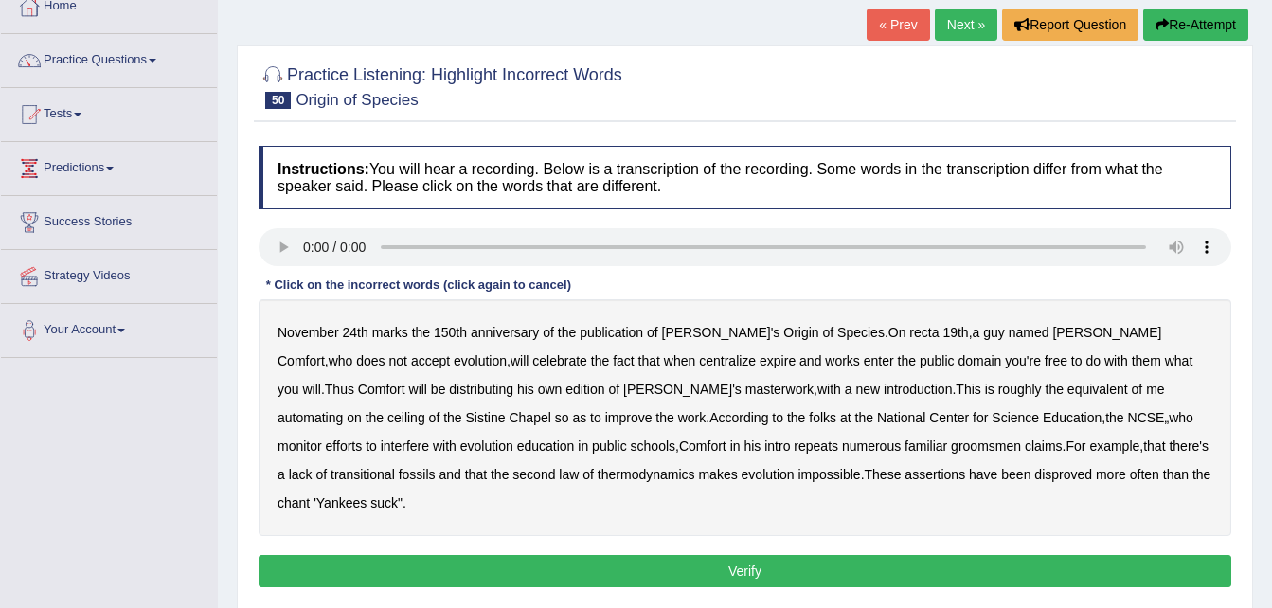
click at [909, 335] on b "recta" at bounding box center [923, 332] width 29 height 15
click at [699, 355] on b "centralize" at bounding box center [727, 360] width 57 height 15
click at [343, 410] on b "automating" at bounding box center [309, 417] width 65 height 15
click at [322, 438] on b "monitor" at bounding box center [299, 445] width 45 height 15
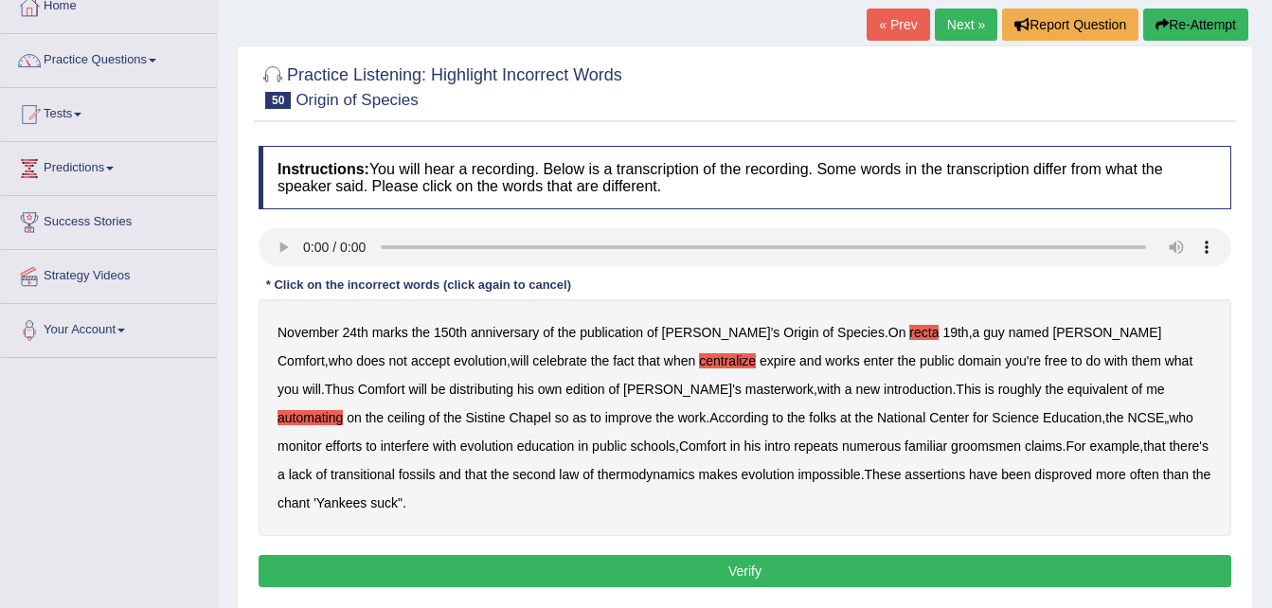
click at [322, 438] on b "monitor" at bounding box center [299, 445] width 45 height 15
click at [951, 446] on b "groomsmen" at bounding box center [986, 445] width 70 height 15
click at [903, 555] on button "Verify" at bounding box center [745, 571] width 973 height 32
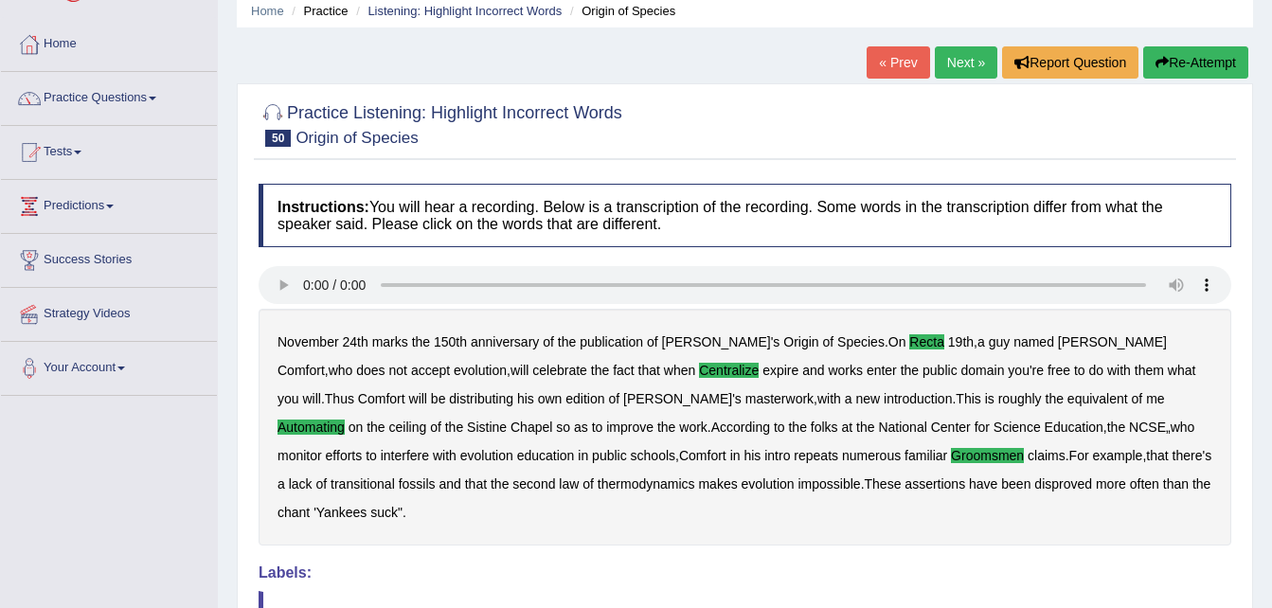
scroll to position [0, 0]
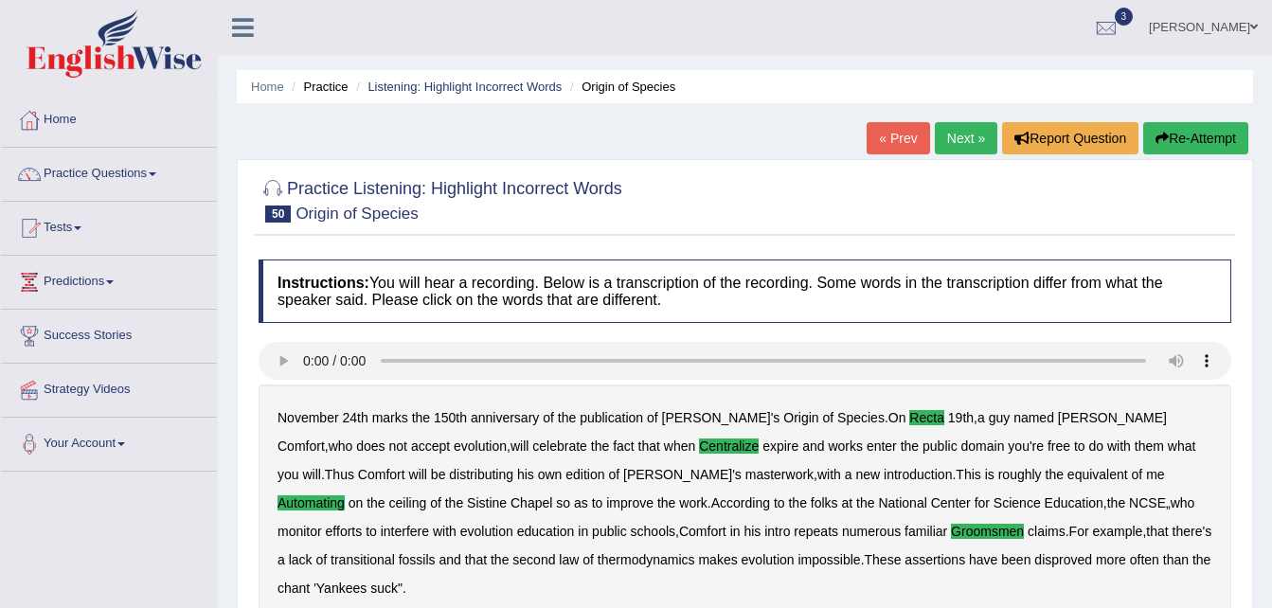
click at [1253, 22] on span at bounding box center [1254, 27] width 8 height 12
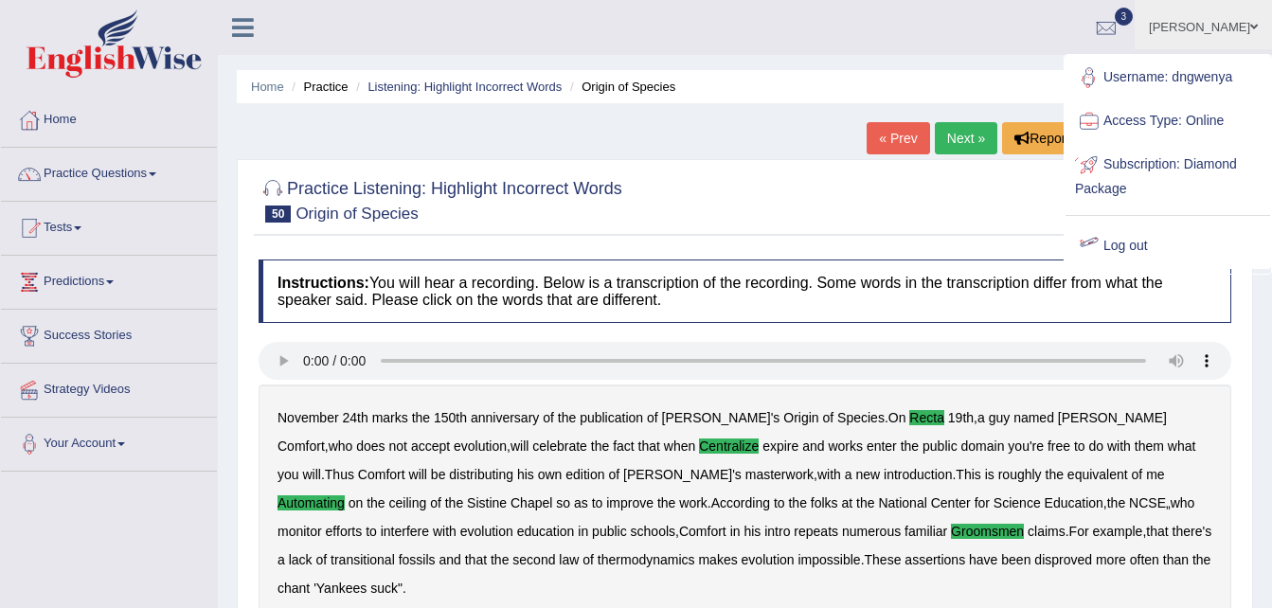
click at [1144, 244] on link "Log out" at bounding box center [1167, 246] width 205 height 44
